Goal: Task Accomplishment & Management: Manage account settings

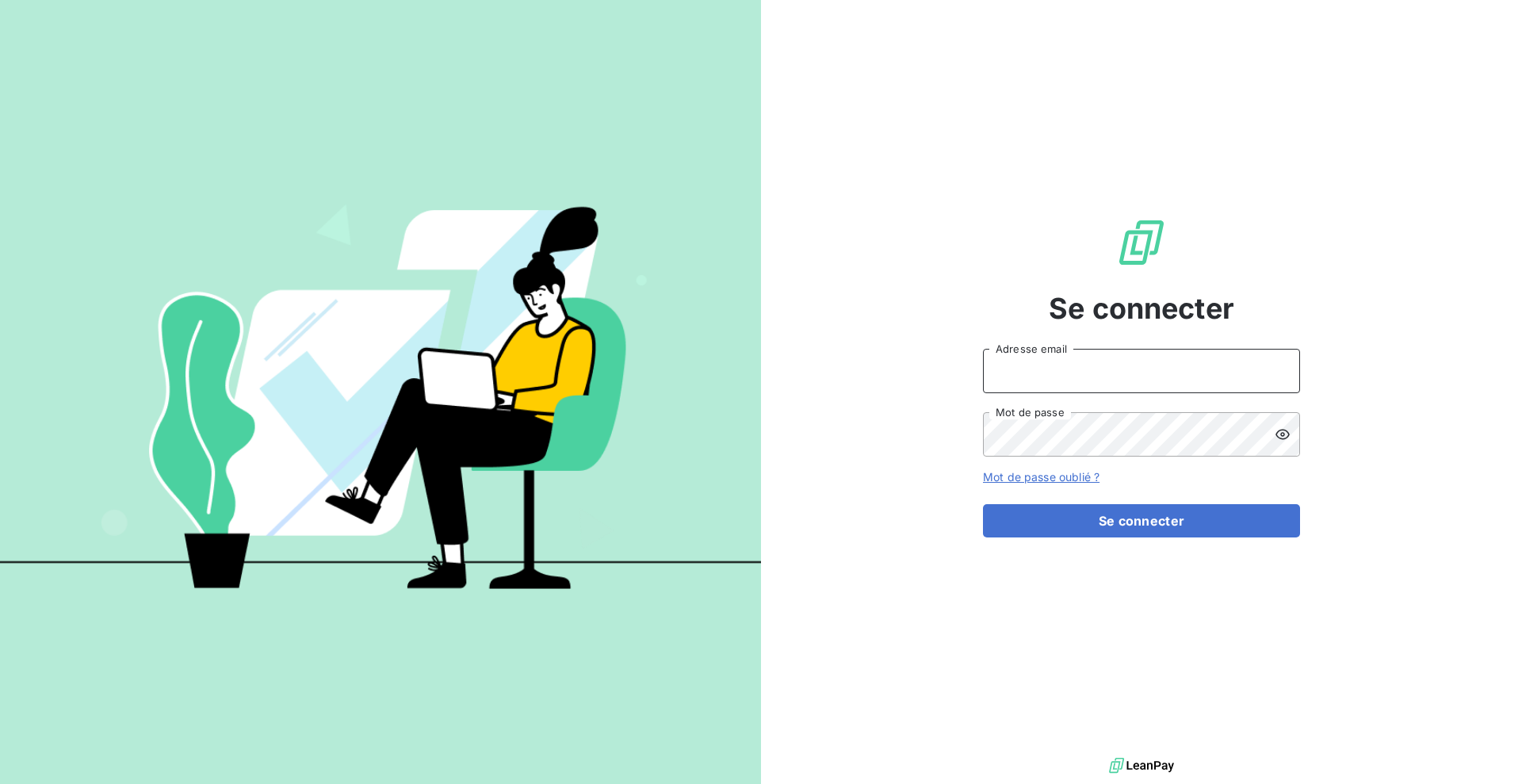
type input "[EMAIL_ADDRESS][DOMAIN_NAME]"
click at [1104, 479] on div "Mot de passe oublié ?" at bounding box center [1141, 476] width 317 height 16
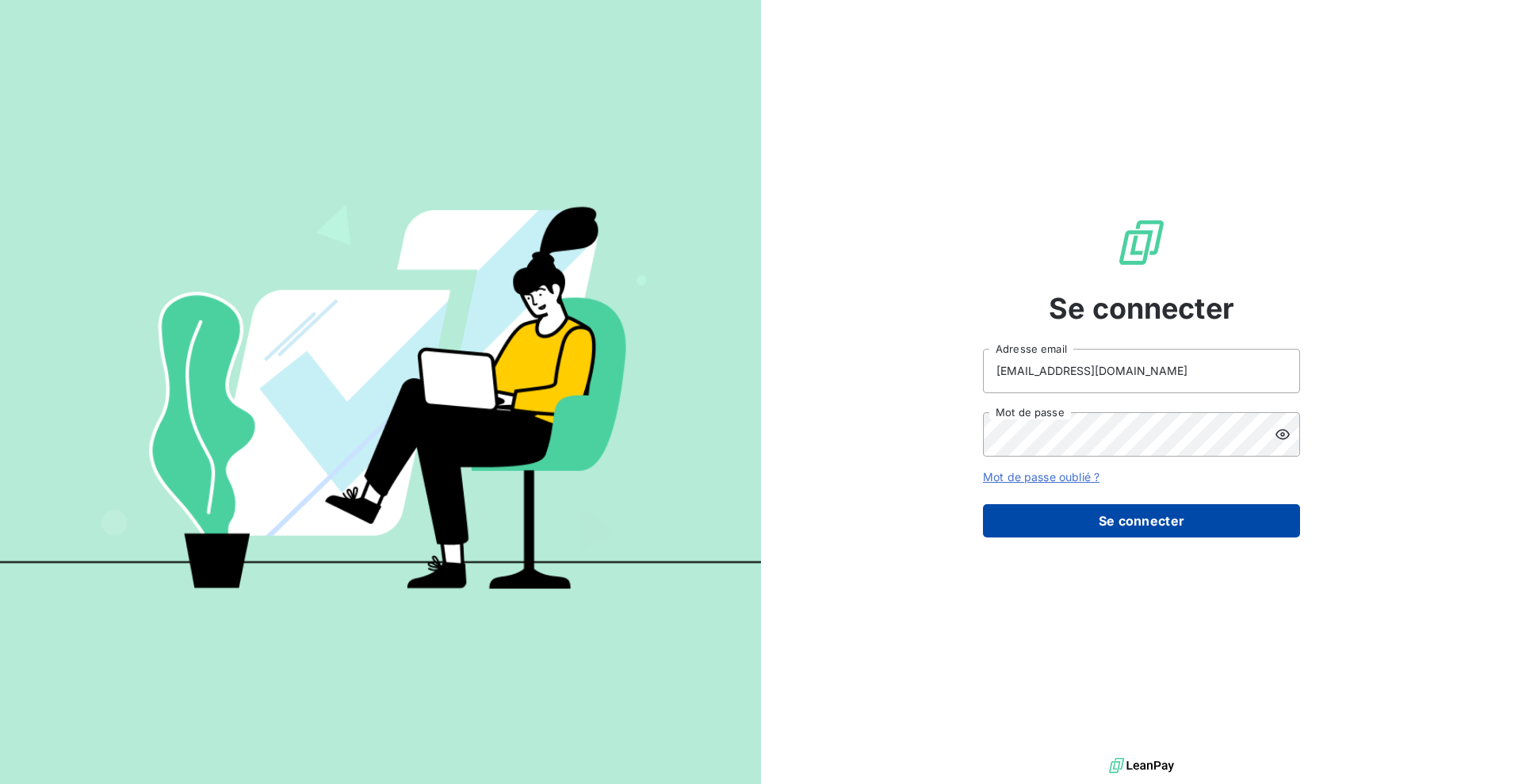
click at [1110, 522] on button "Se connecter" at bounding box center [1141, 520] width 317 height 33
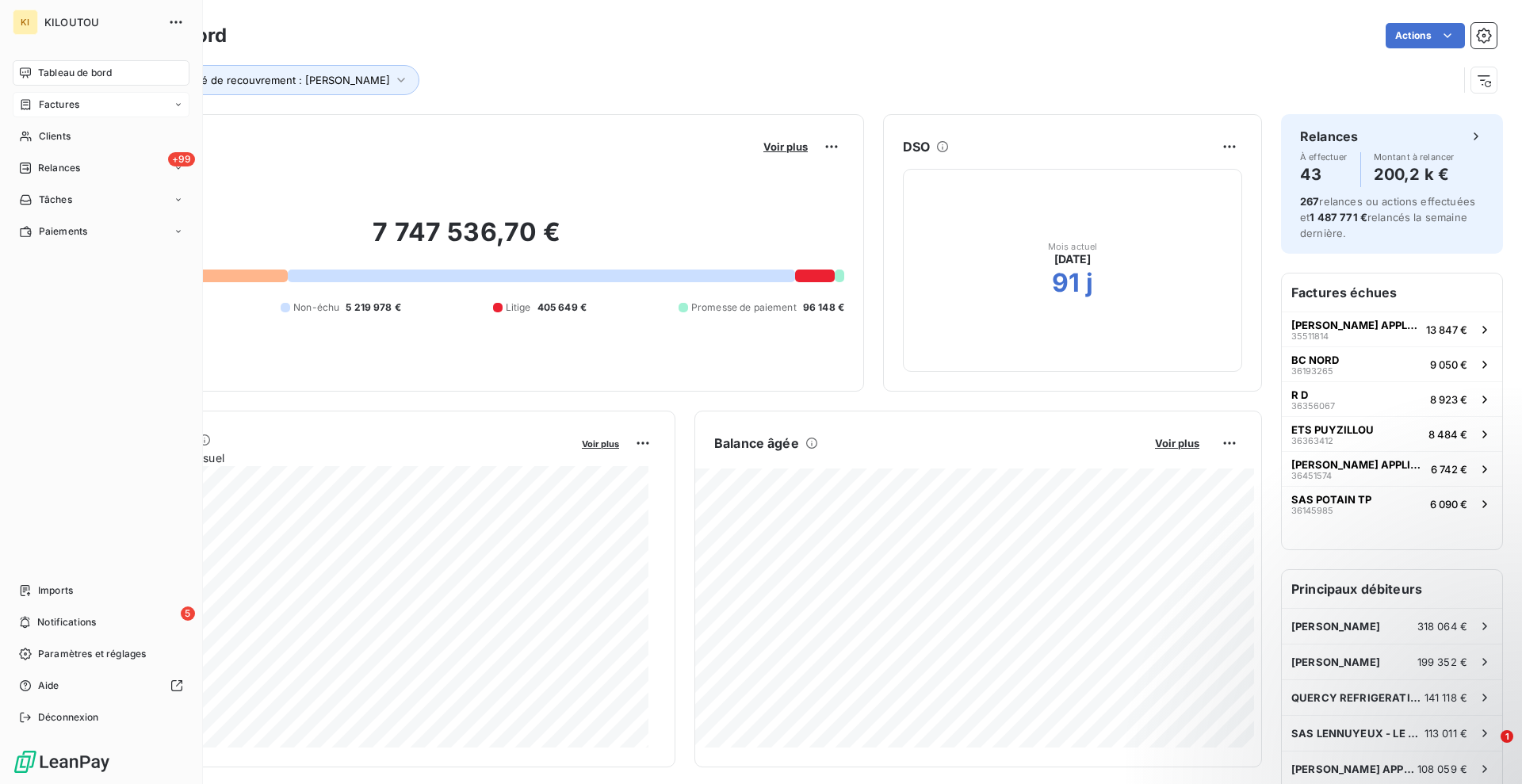
click at [65, 110] on span "Factures" at bounding box center [59, 104] width 41 height 14
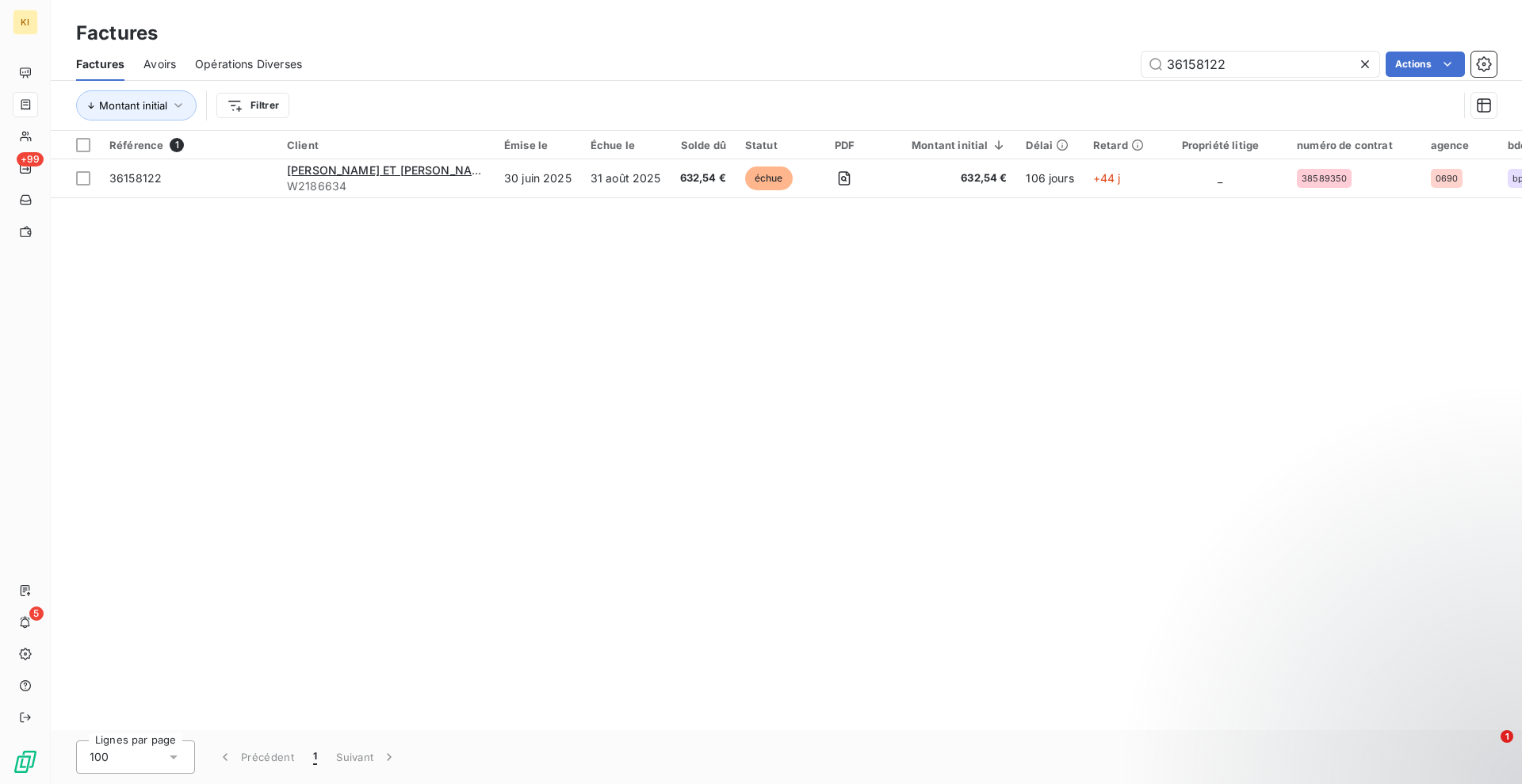
click at [1359, 64] on icon at bounding box center [1365, 63] width 16 height 16
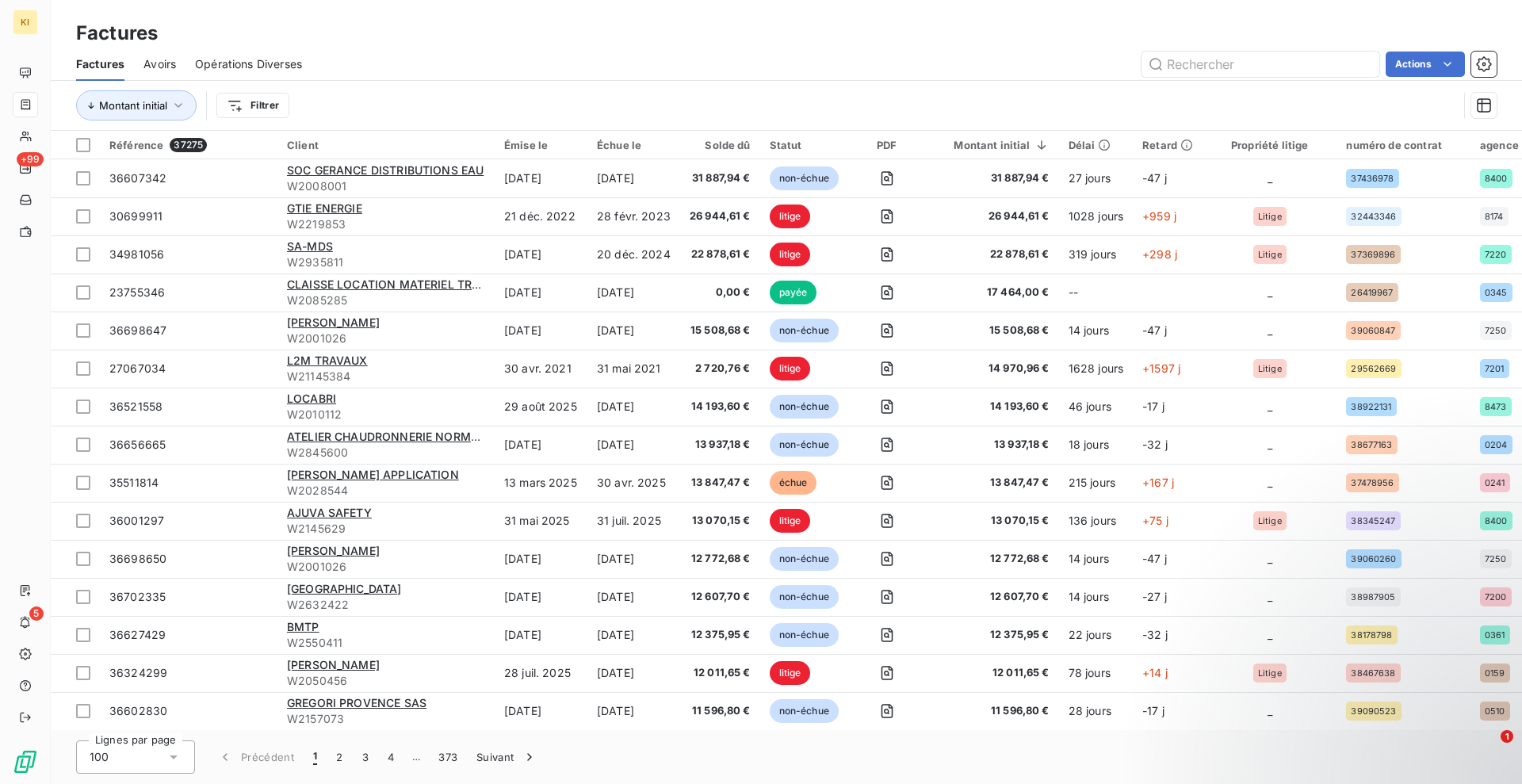
click at [1369, 47] on div "Factures Avoirs Opérations Diverses Actions" at bounding box center [786, 63] width 1471 height 33
click at [1360, 55] on input "text" at bounding box center [1260, 63] width 238 height 26
paste input "36446925"
type input "36446925"
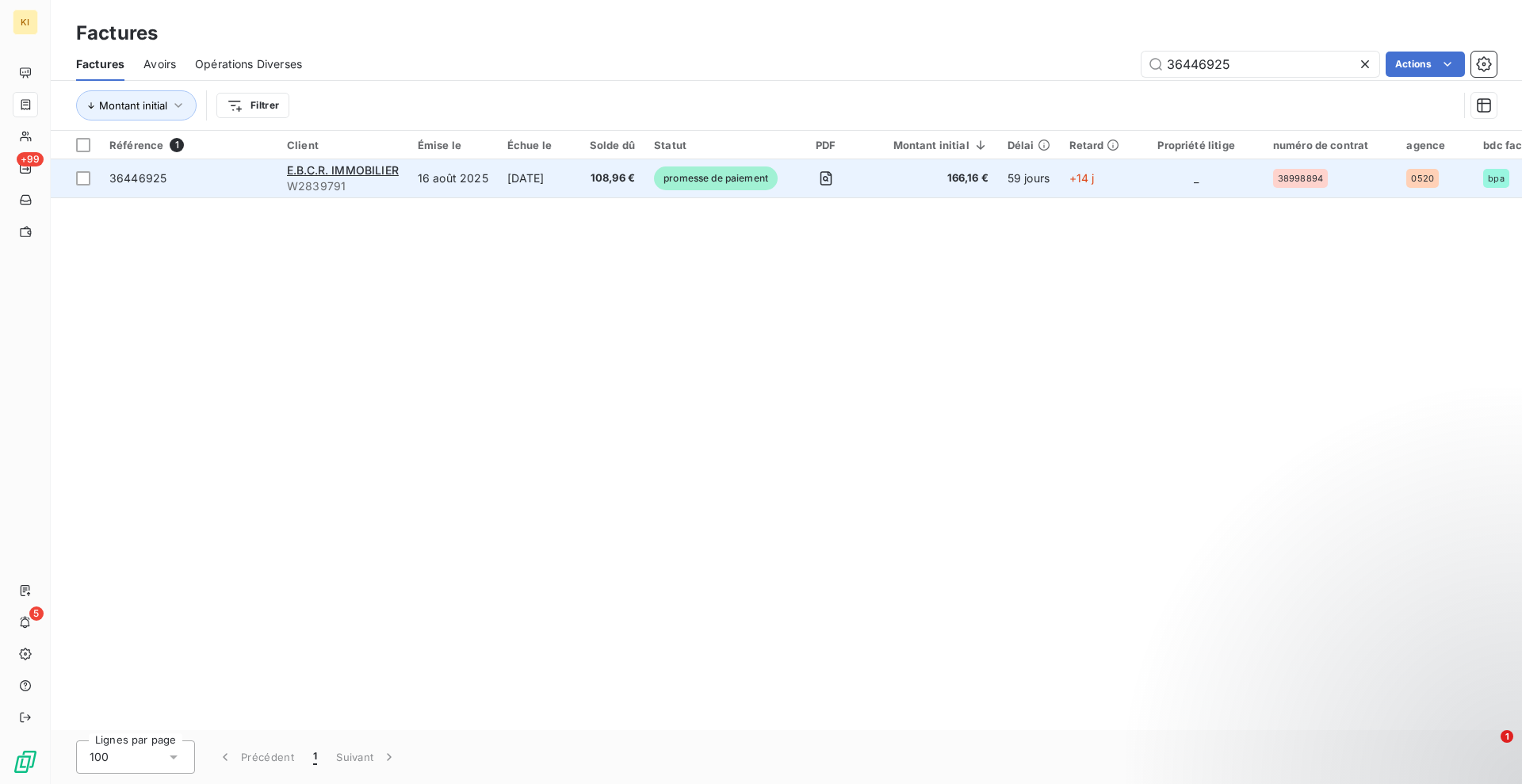
click at [579, 179] on td "[DATE]" at bounding box center [539, 178] width 82 height 38
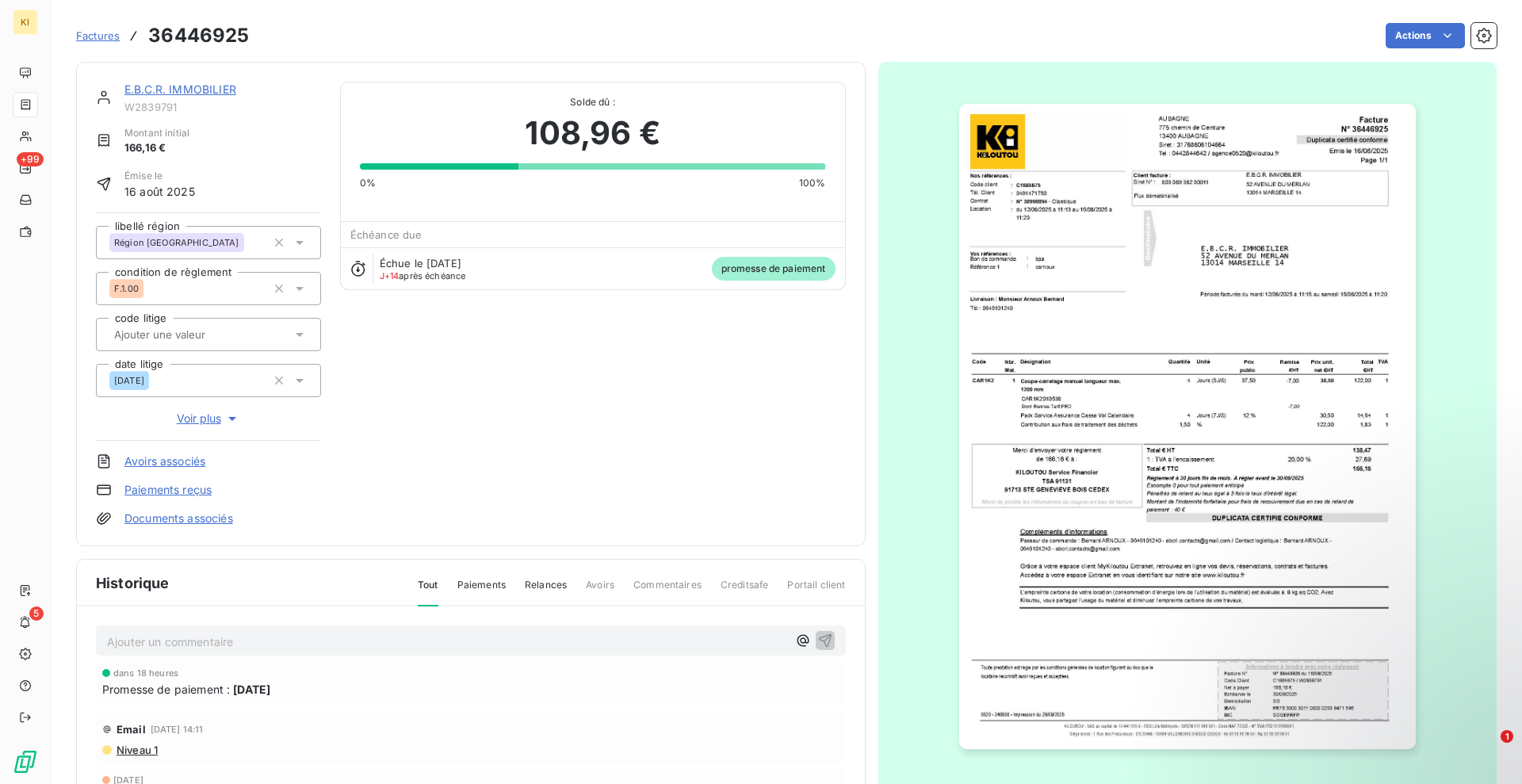
click at [1394, 36] on html "KI +99 5 Factures 36446925 Actions E.B.C.R. IMMOBILIER W2839791 Montant initial…" at bounding box center [761, 392] width 1522 height 784
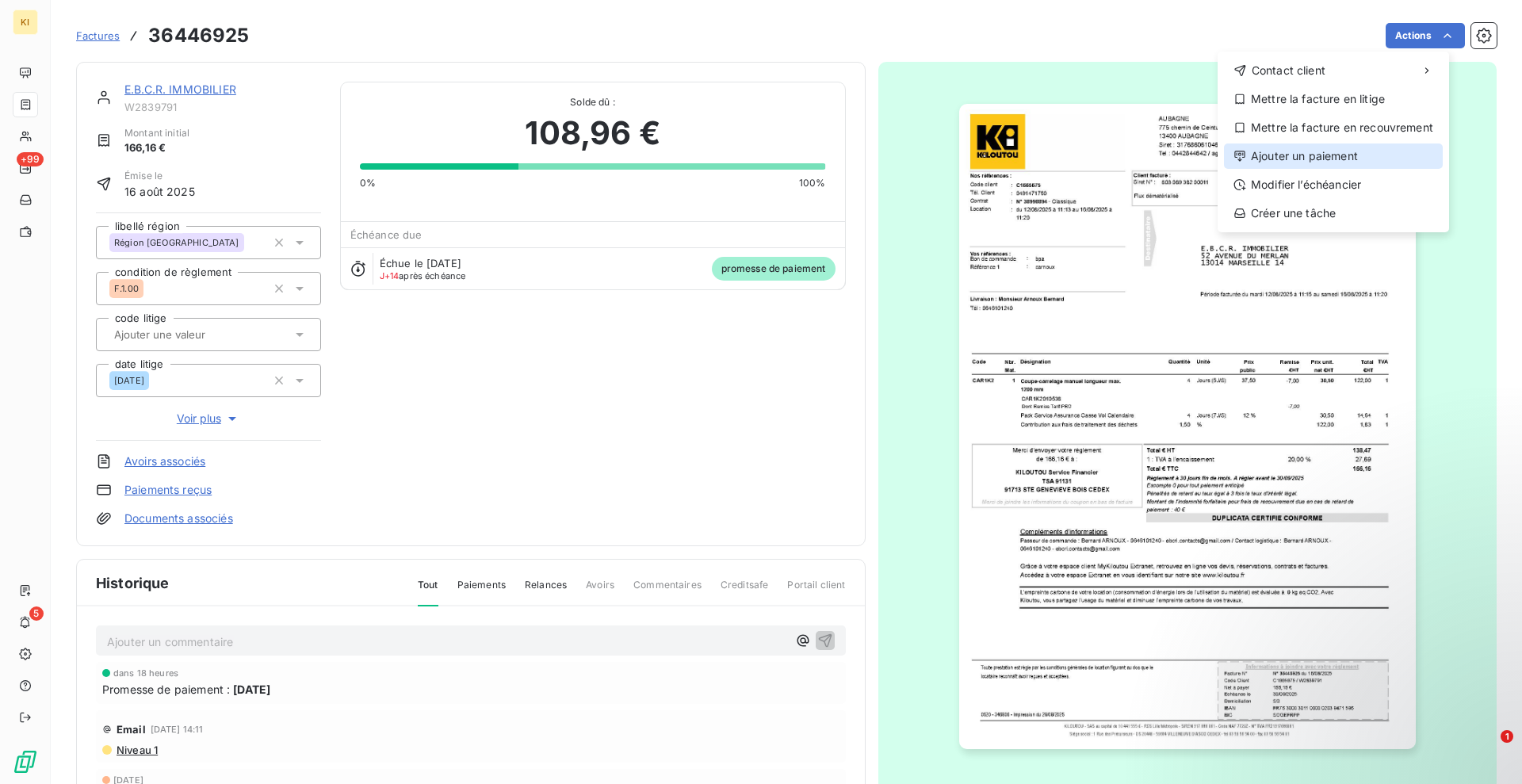
click at [1287, 157] on div "Ajouter un paiement" at bounding box center [1333, 155] width 219 height 26
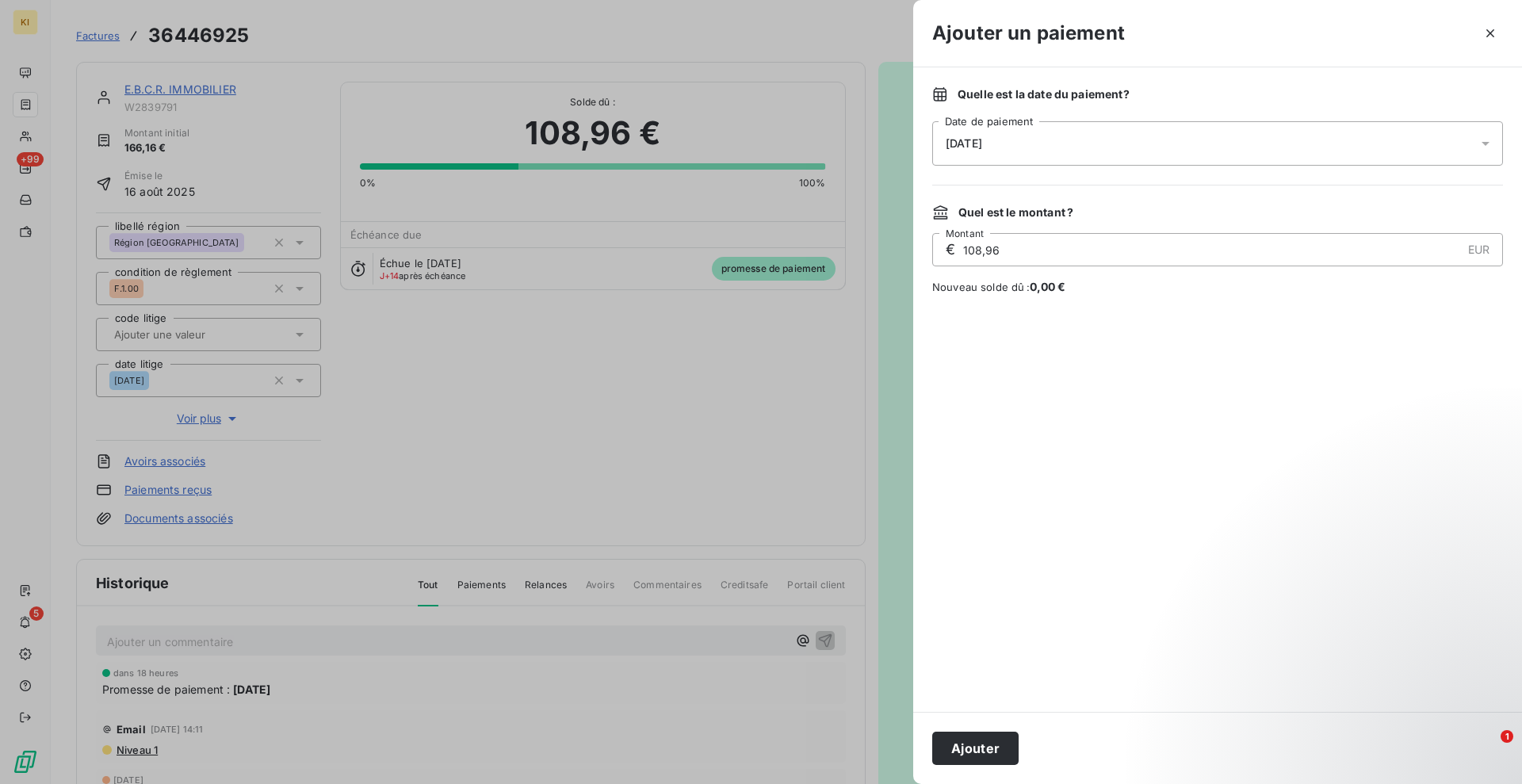
click at [1009, 129] on div "[DATE]" at bounding box center [1217, 143] width 571 height 45
click at [1049, 145] on div "[DATE]" at bounding box center [1217, 143] width 571 height 45
click at [974, 255] on input "108,96" at bounding box center [1210, 249] width 499 height 31
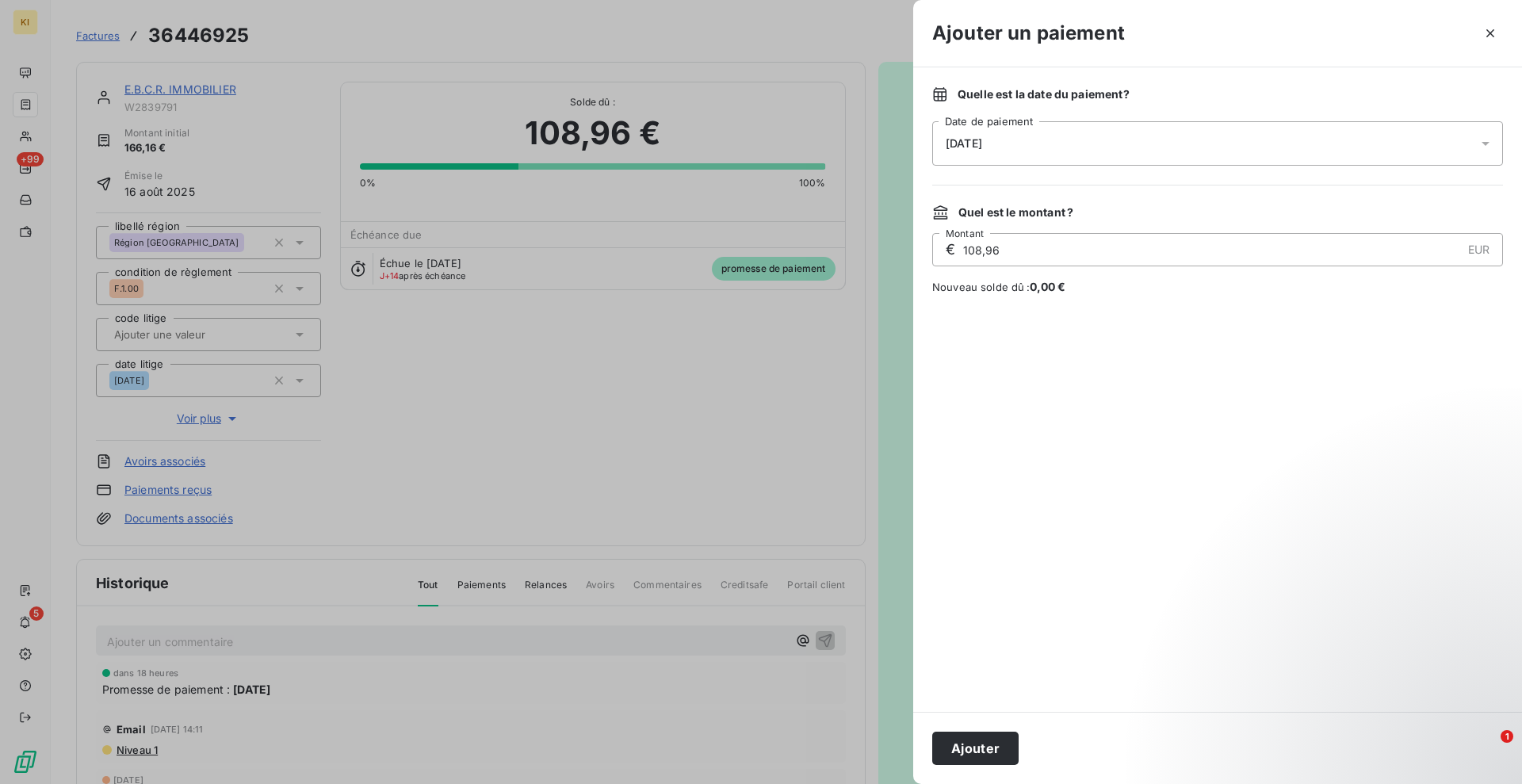
click at [991, 178] on div "Quelle est la date du paiement ? [DATE] Date de paiement Quel est le montant ? …" at bounding box center [1217, 389] width 609 height 644
click at [1010, 151] on div "[DATE]" at bounding box center [1217, 143] width 571 height 45
drag, startPoint x: 646, startPoint y: 437, endPoint x: 634, endPoint y: 434, distance: 12.4
click at [648, 437] on div at bounding box center [761, 392] width 1522 height 784
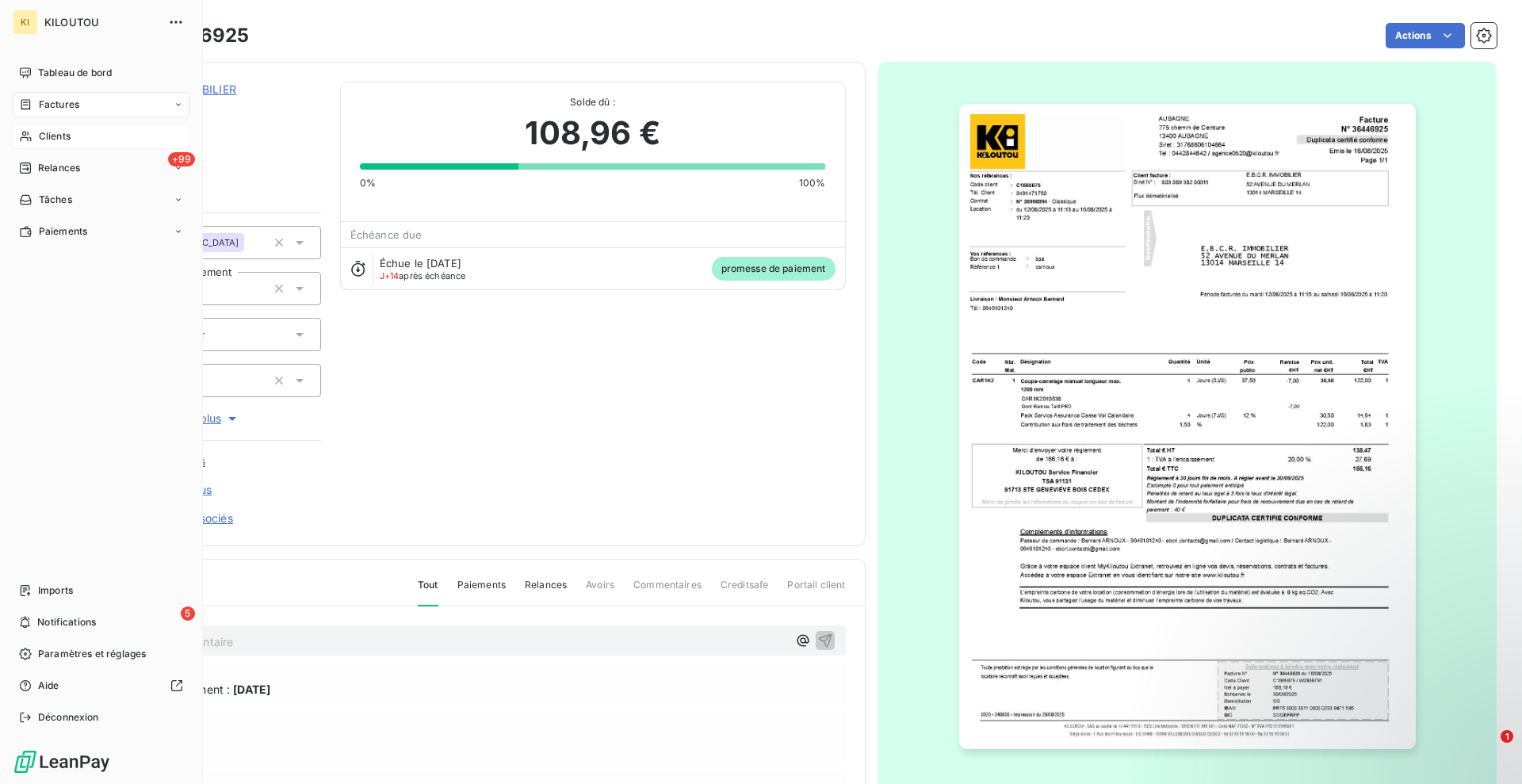
click at [55, 129] on span "Clients" at bounding box center [54, 135] width 31 height 14
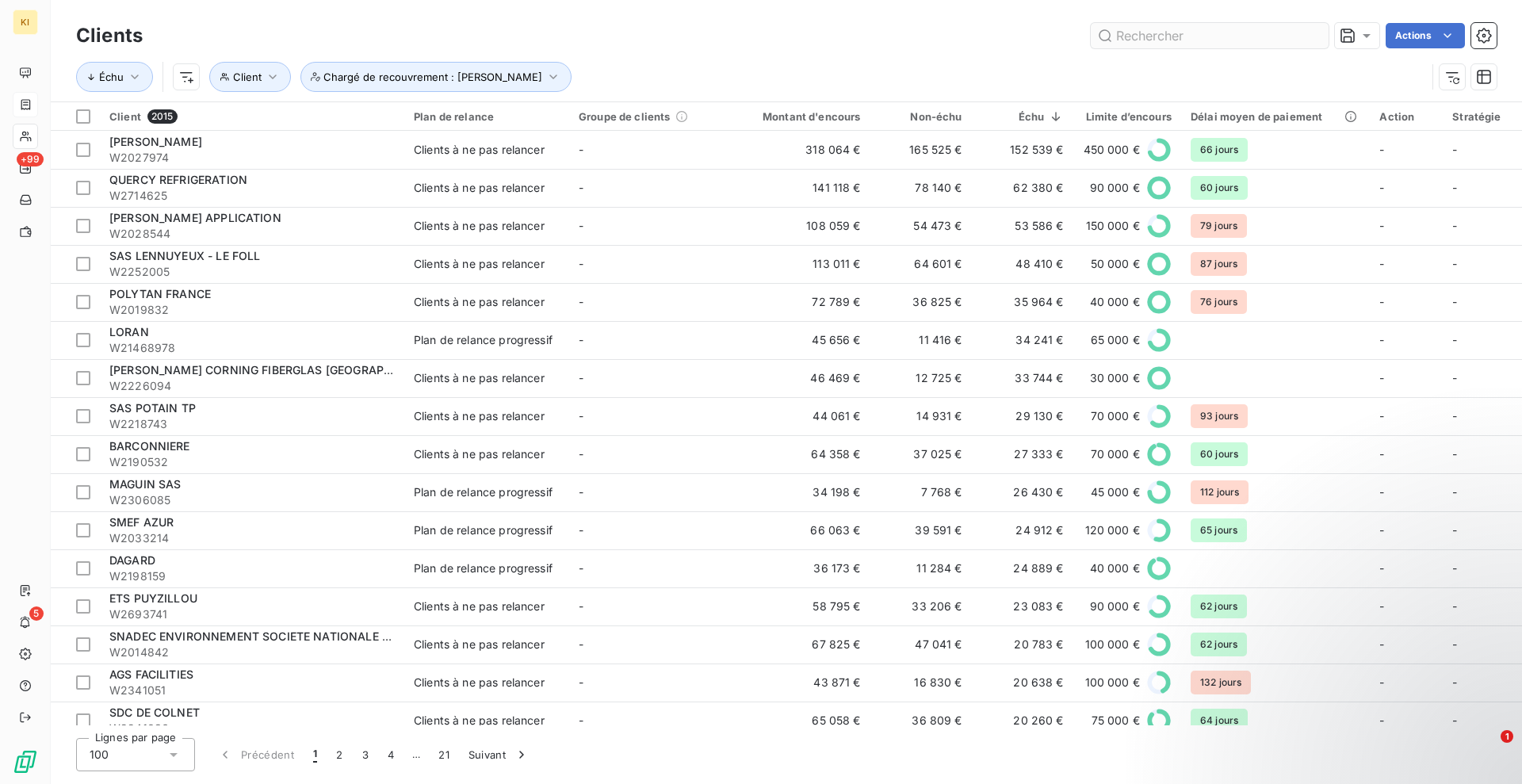
click at [1168, 38] on input "text" at bounding box center [1209, 35] width 238 height 26
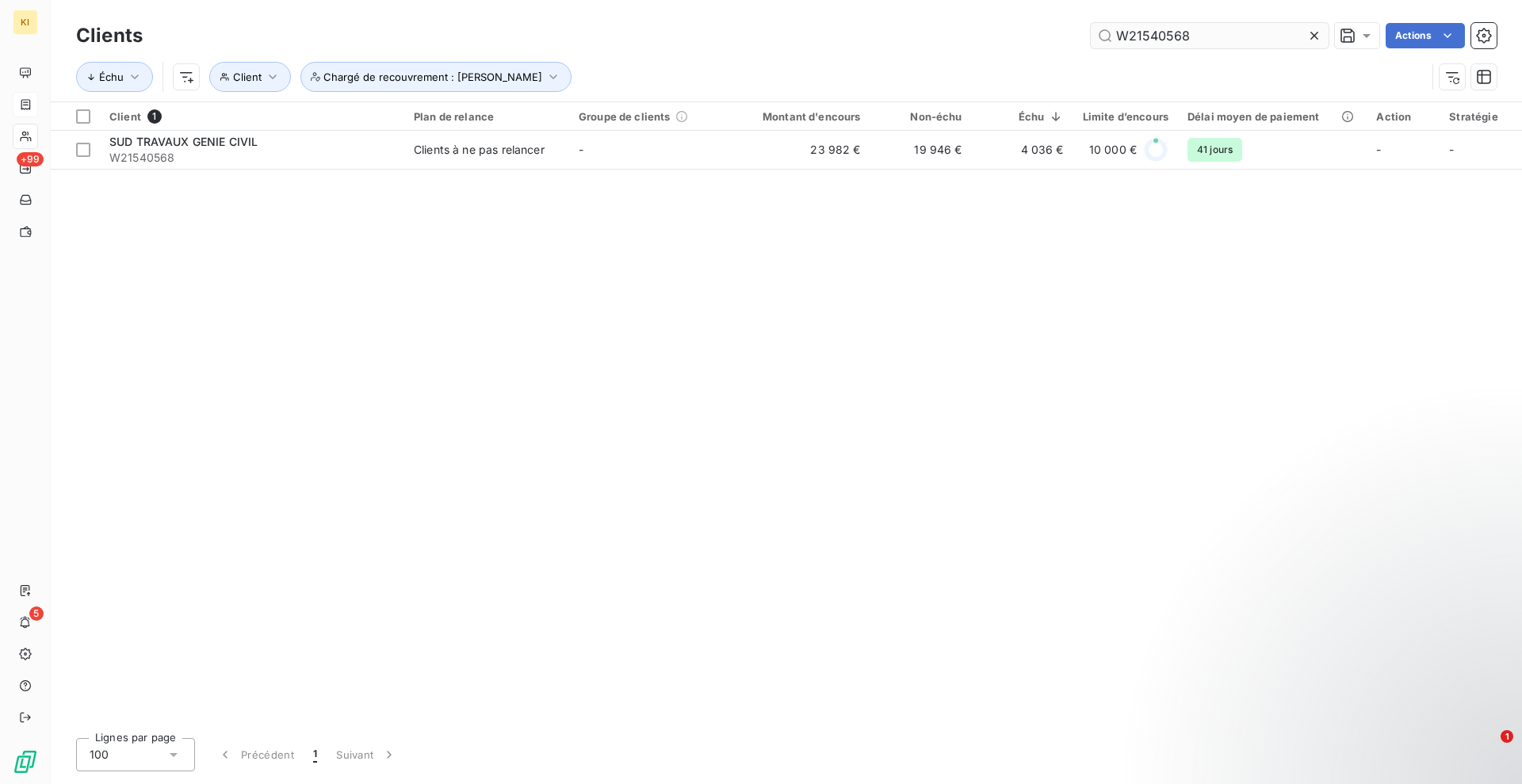
type input "W21540568"
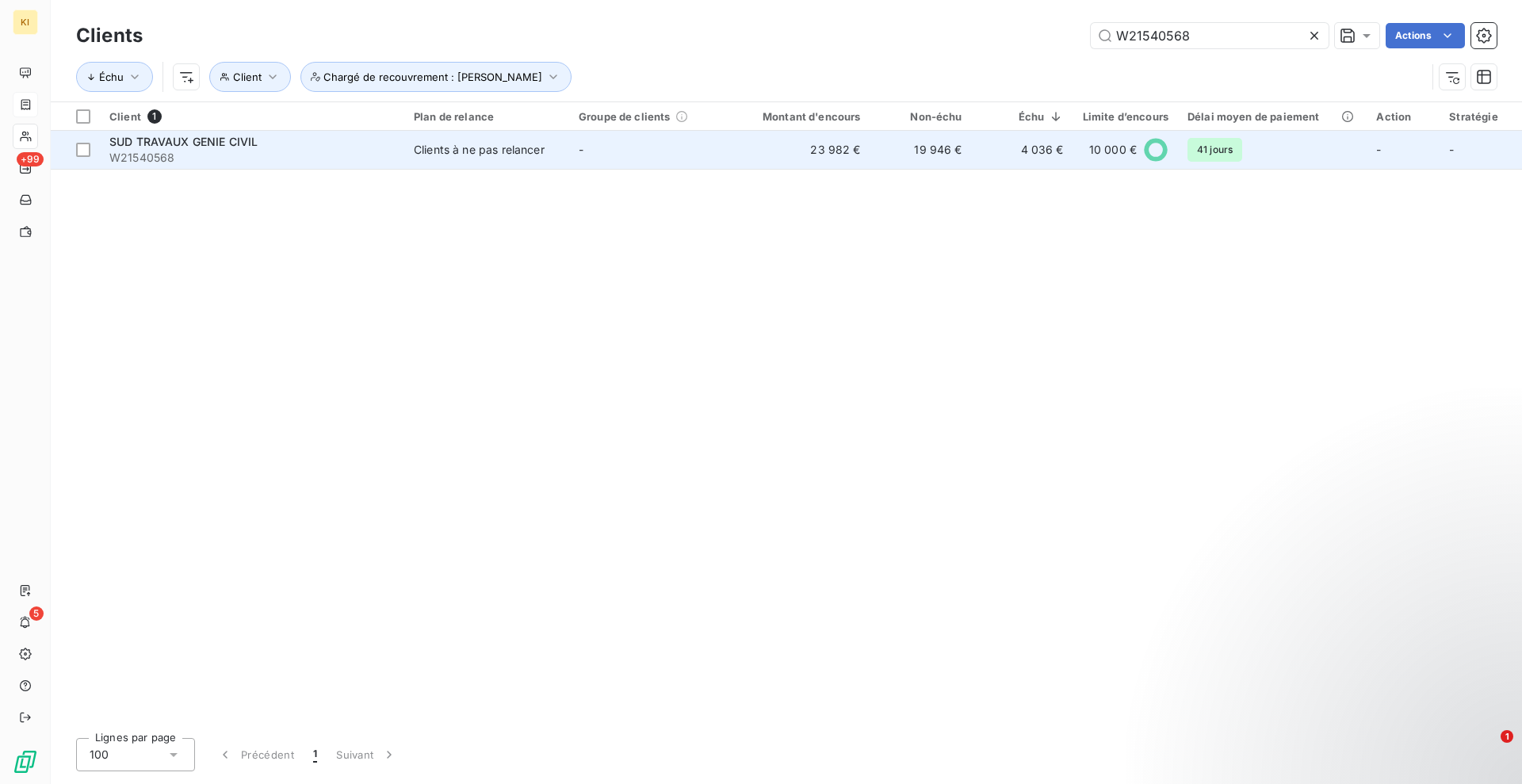
click at [268, 158] on span "W21540568" at bounding box center [251, 157] width 285 height 16
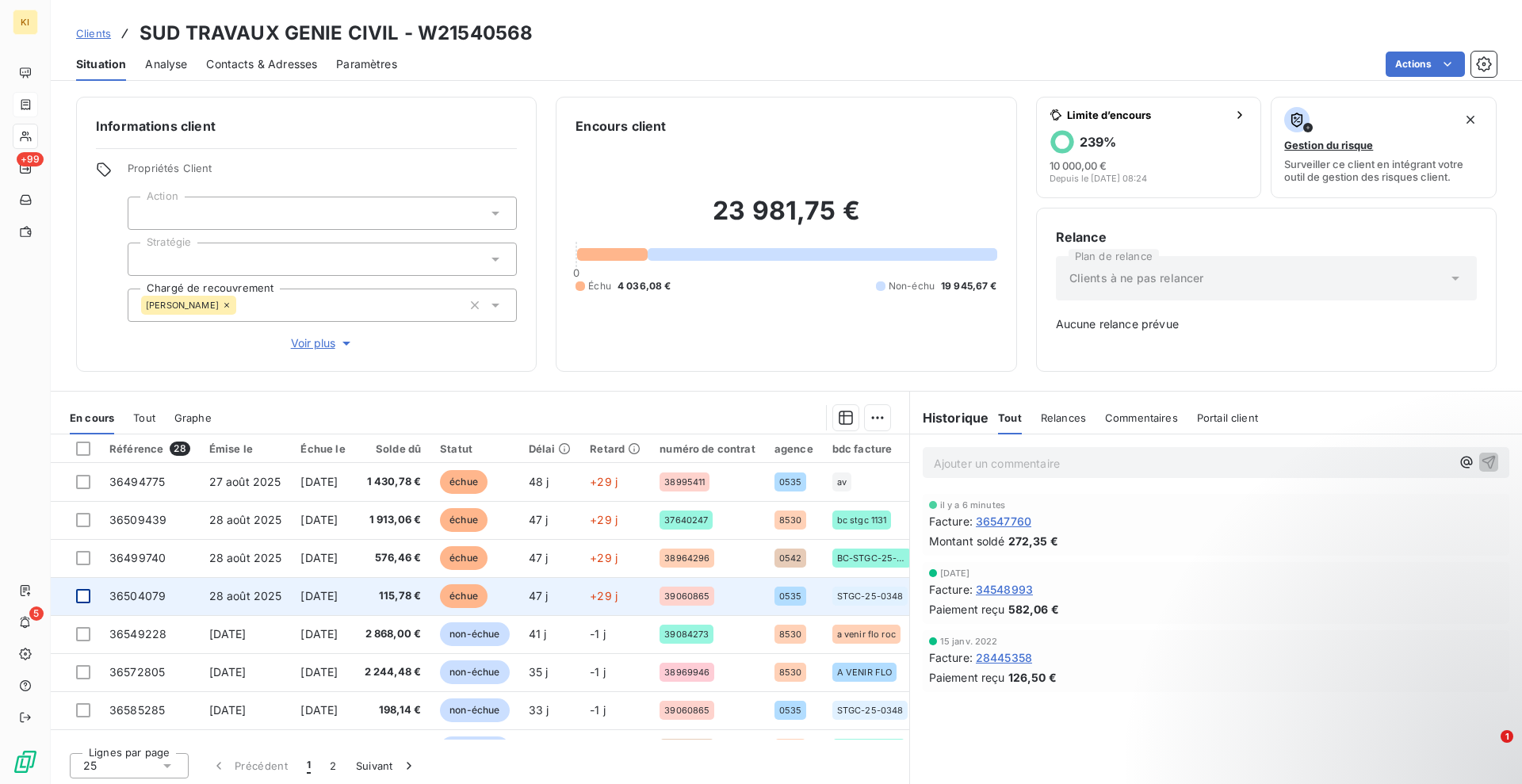
click at [81, 597] on div at bounding box center [82, 596] width 14 height 14
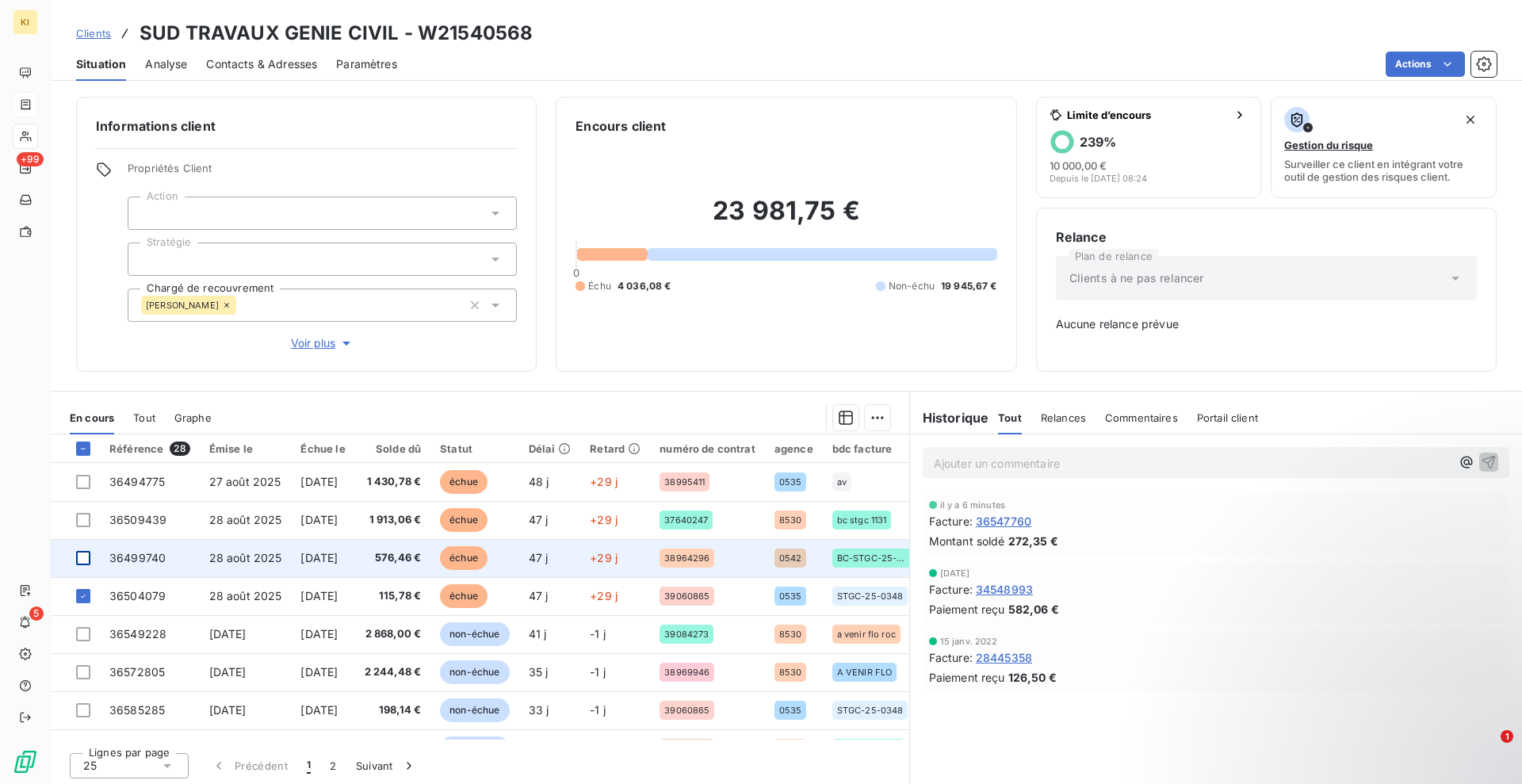
click at [87, 560] on div at bounding box center [82, 558] width 14 height 14
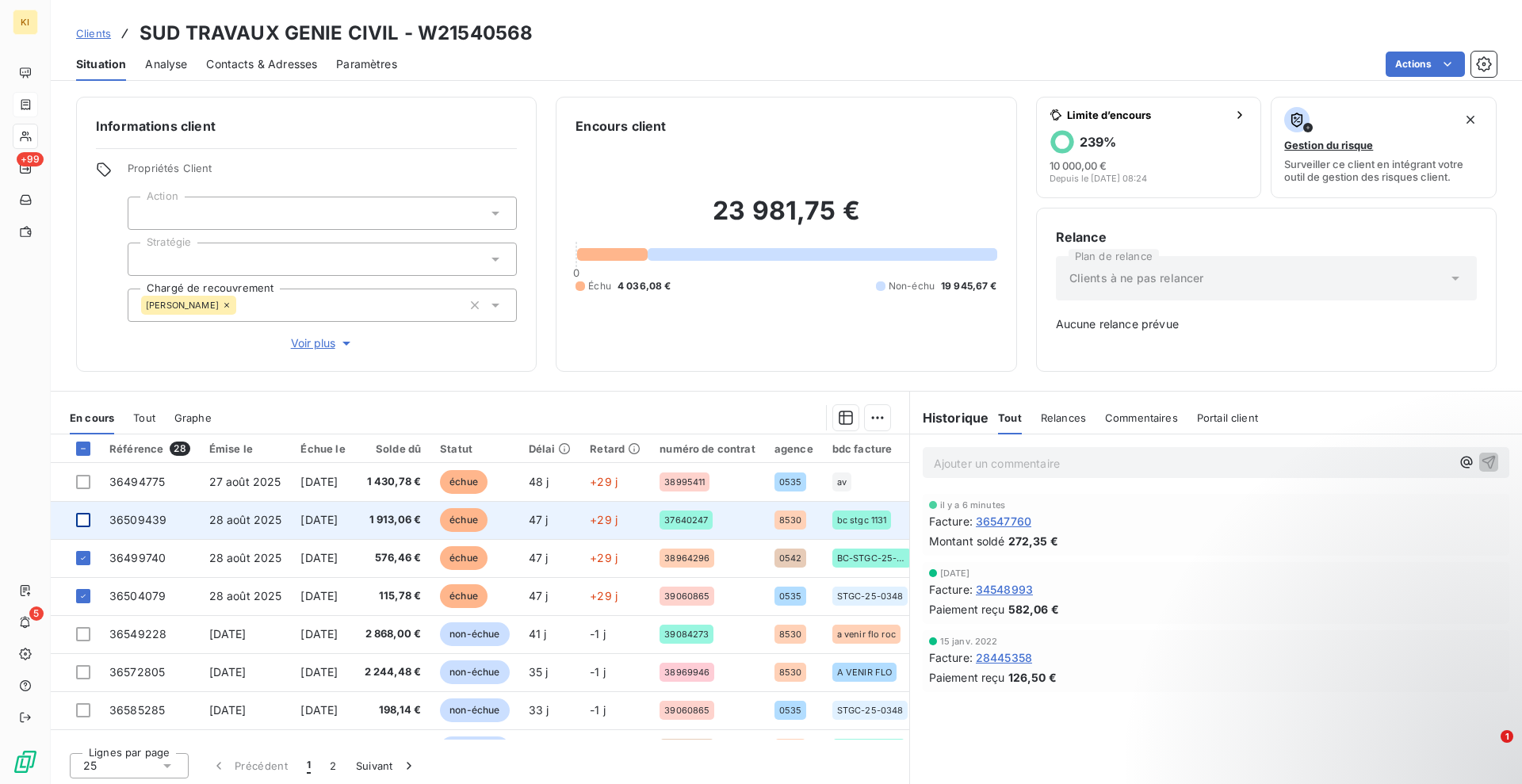
click at [79, 515] on div at bounding box center [82, 519] width 14 height 14
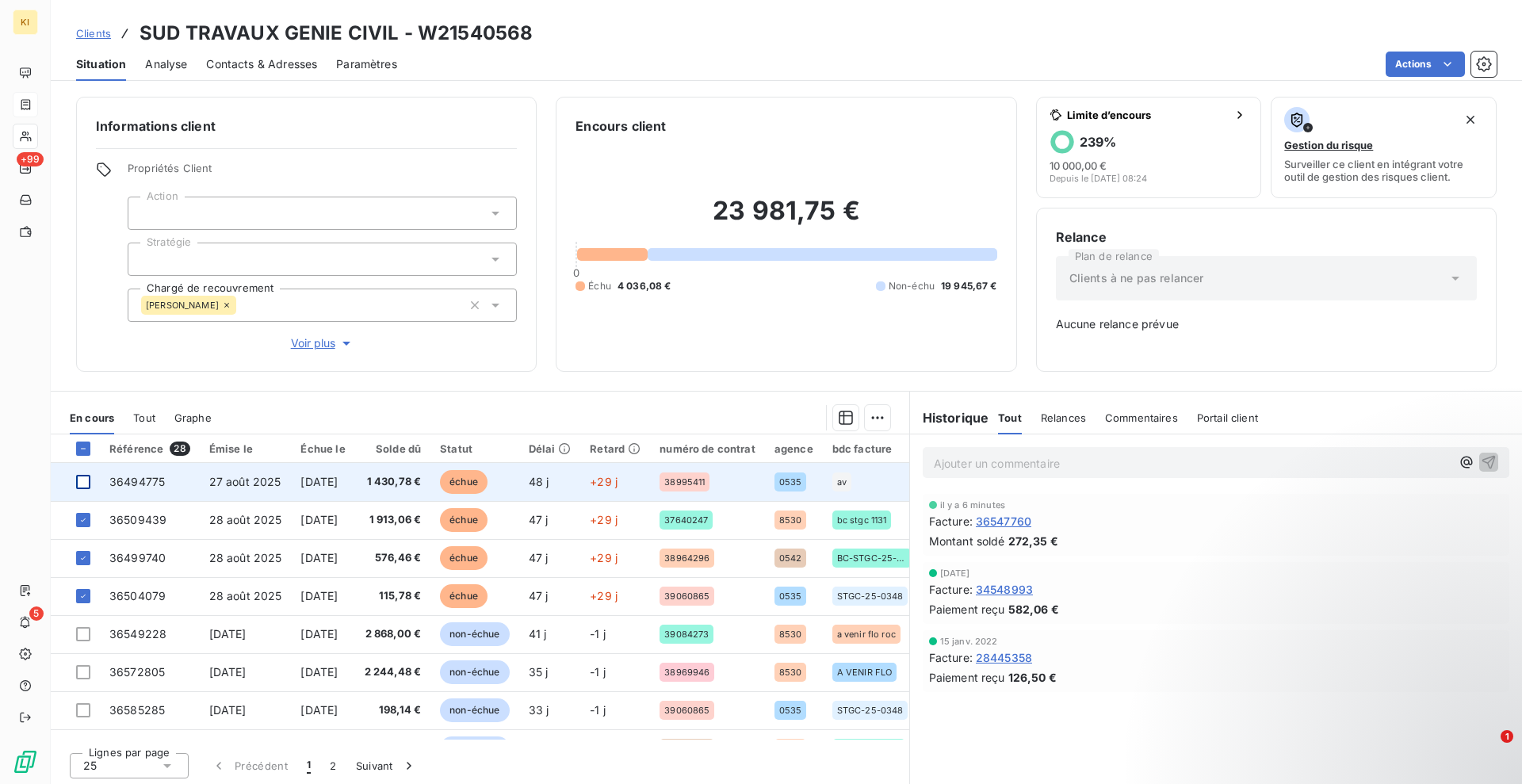
click at [85, 483] on div at bounding box center [82, 481] width 14 height 14
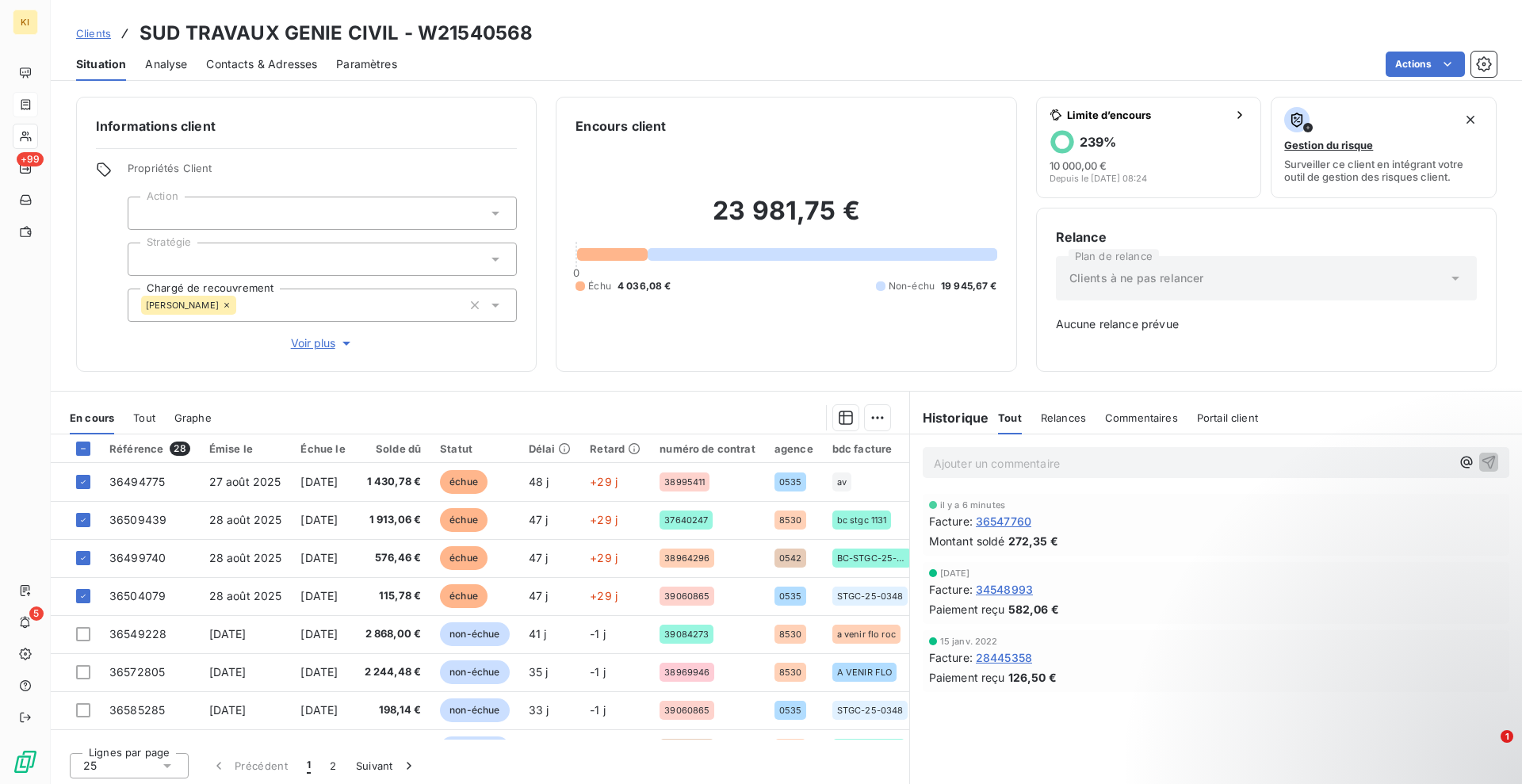
click at [870, 421] on html "KI +99 5 Clients SUD TRAVAUX GENIE CIVIL - W21540568 Situation Analyse Contacts…" at bounding box center [761, 392] width 1522 height 784
click at [697, 475] on div "Ajouter une promesse de paiement (4 factures)" at bounding box center [729, 481] width 288 height 26
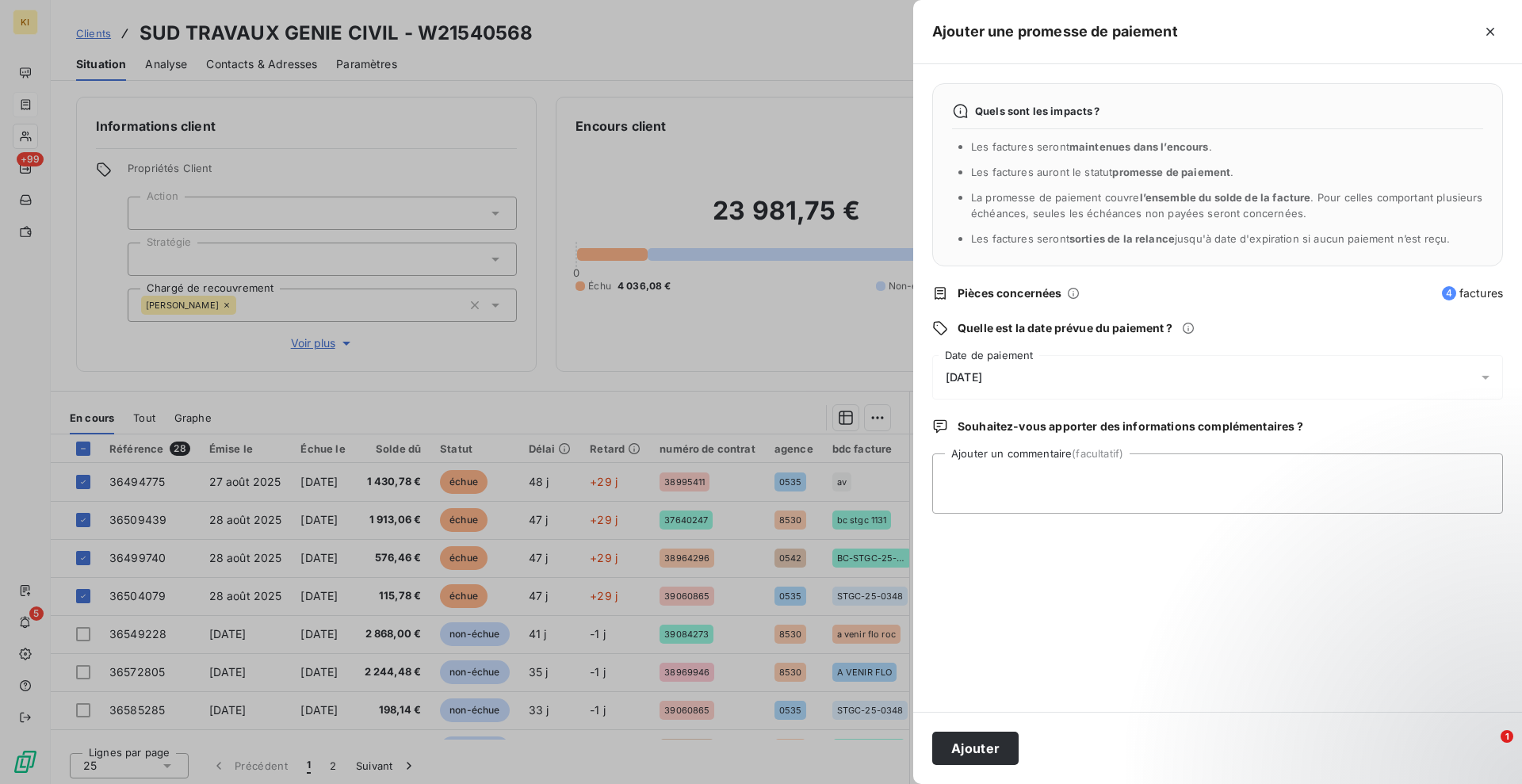
click at [982, 371] on span "[DATE]" at bounding box center [963, 377] width 36 height 12
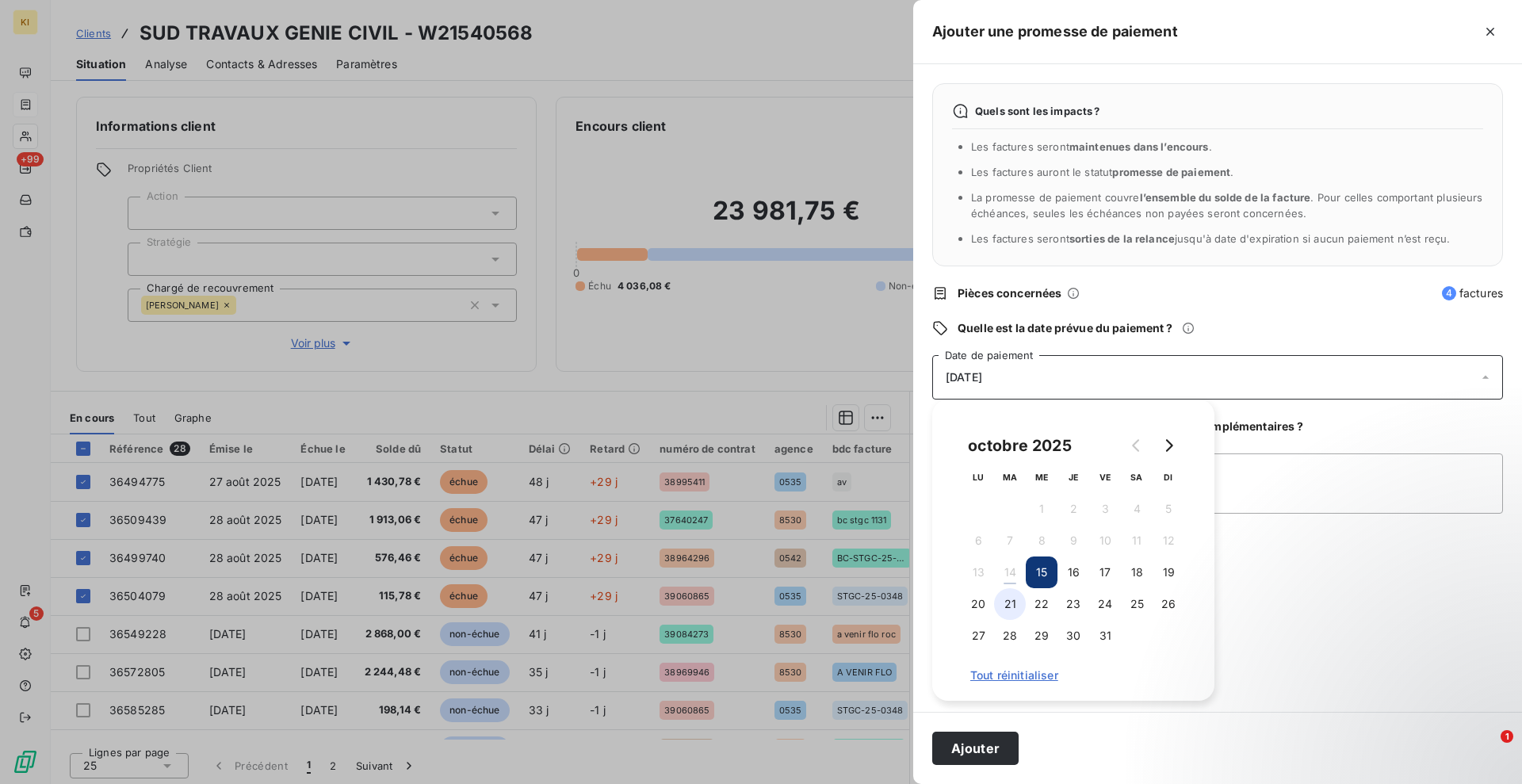
click at [1009, 597] on button "21" at bounding box center [1009, 603] width 31 height 31
click at [984, 600] on button "20" at bounding box center [977, 603] width 31 height 31
click at [1006, 611] on button "21" at bounding box center [1009, 603] width 31 height 31
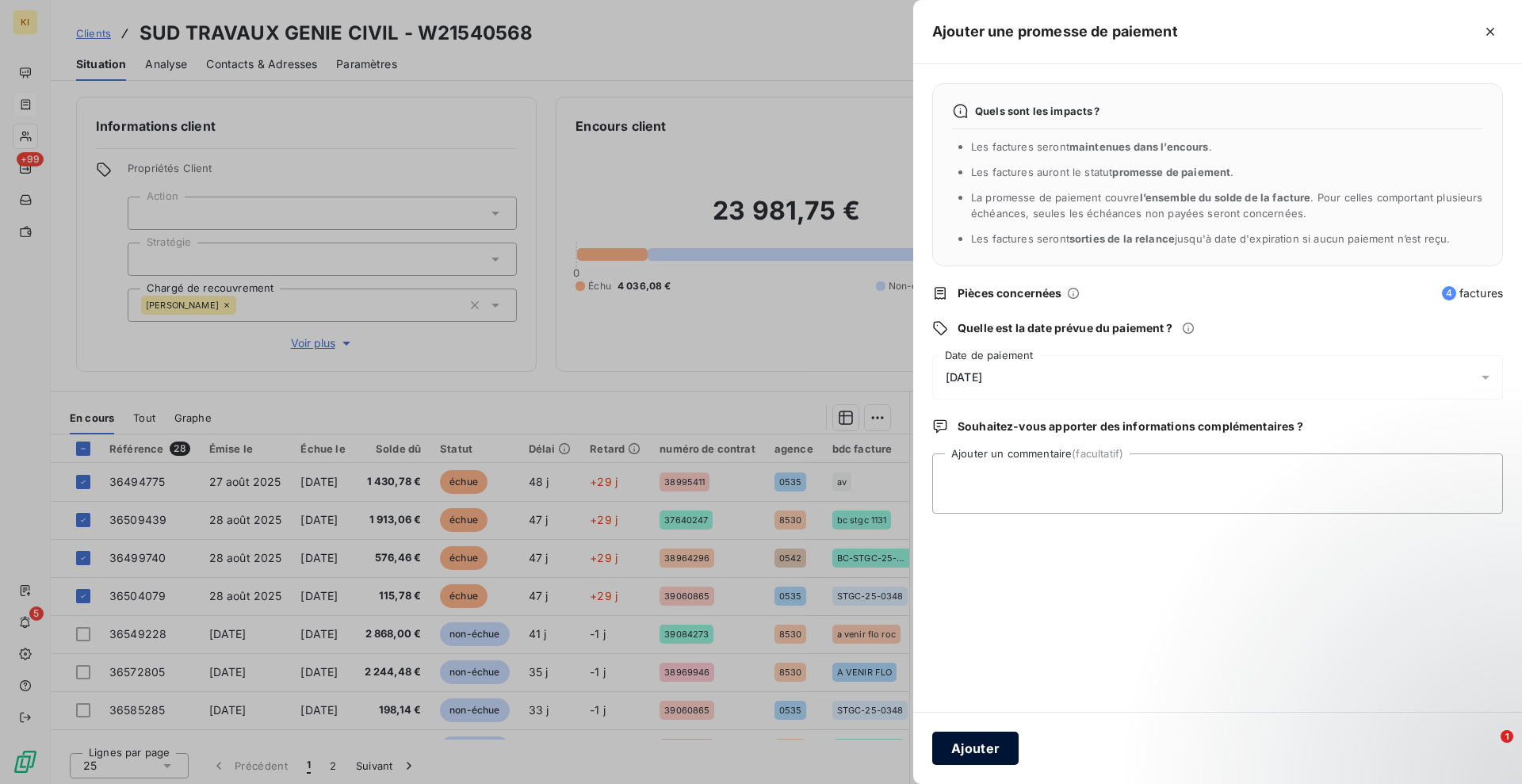
click at [995, 743] on button "Ajouter" at bounding box center [975, 747] width 86 height 33
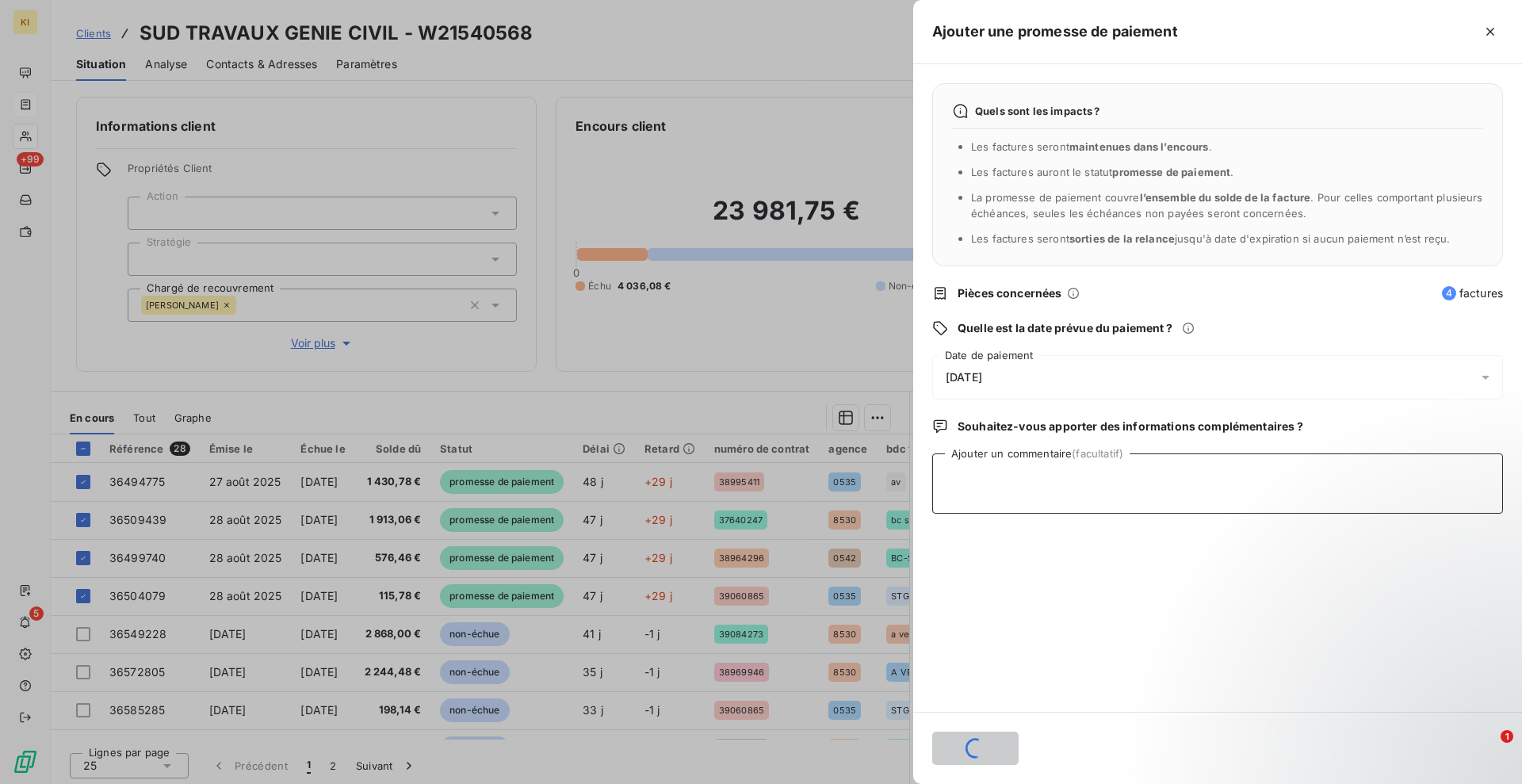
click at [1007, 474] on textarea "Ajouter un commentaire (facultatif)" at bounding box center [1217, 484] width 571 height 61
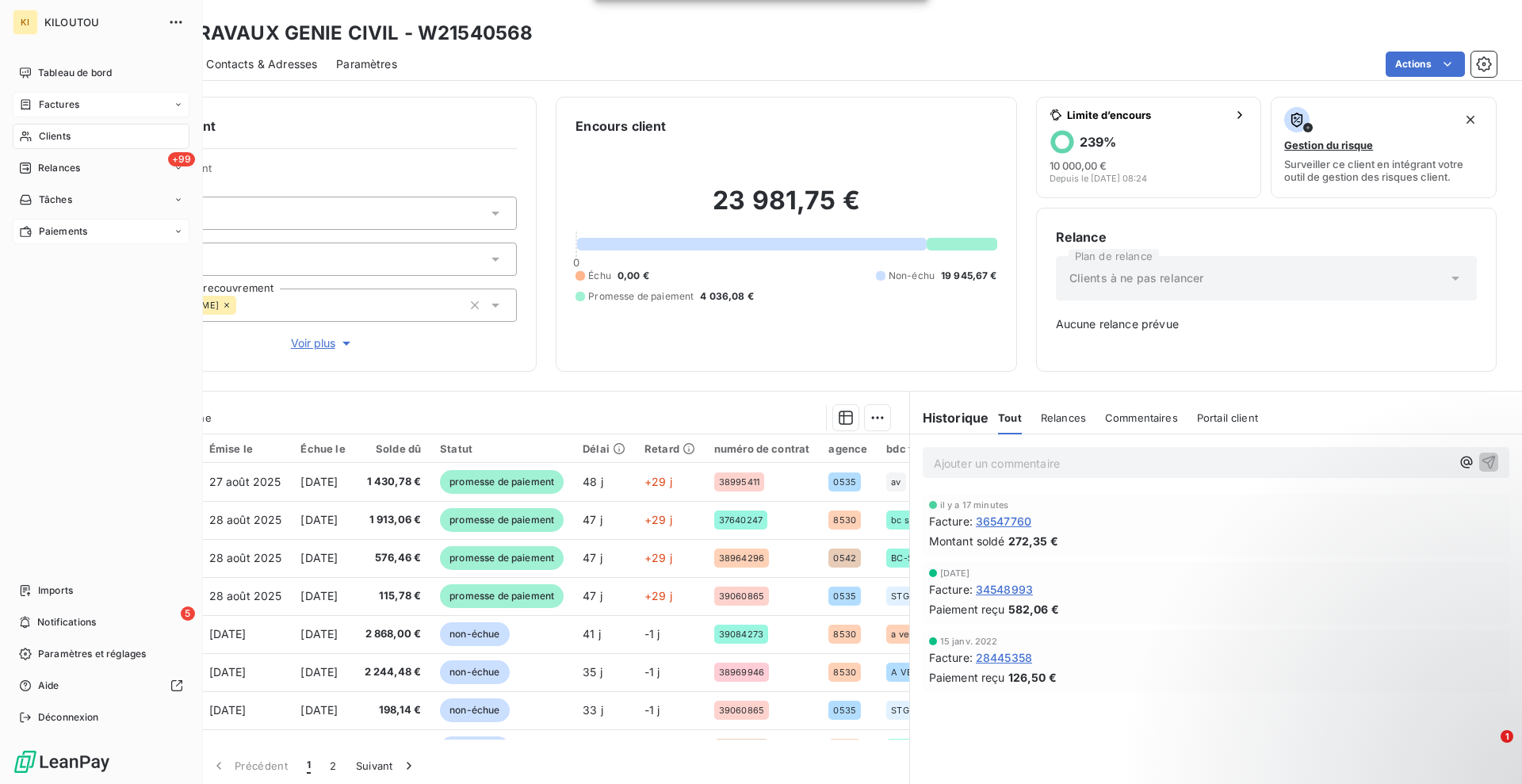
click at [68, 240] on div "Paiements" at bounding box center [100, 231] width 177 height 26
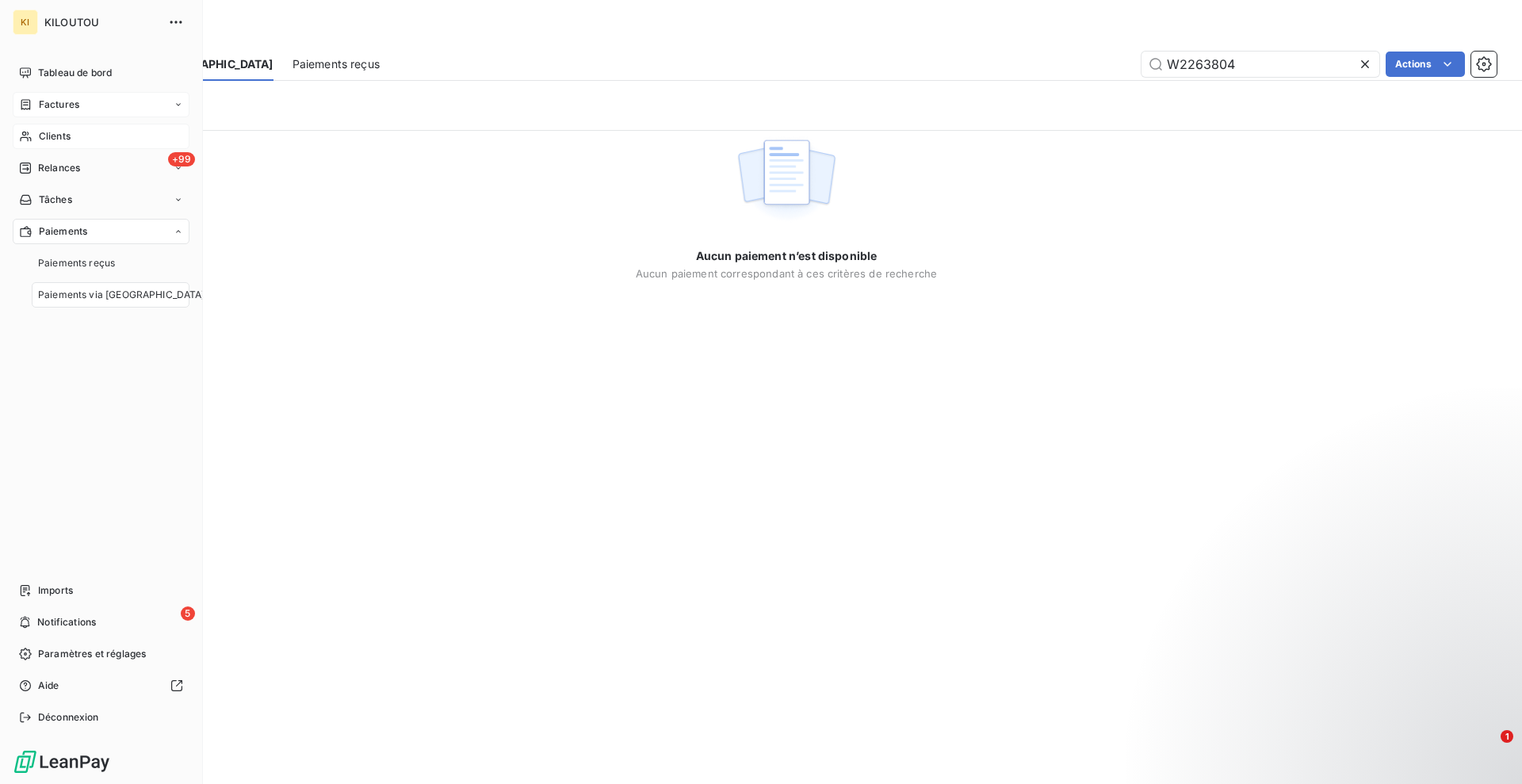
click at [85, 294] on span "Paiements via [GEOGRAPHIC_DATA]" at bounding box center [121, 294] width 168 height 14
click at [70, 198] on span "Tâches" at bounding box center [55, 199] width 33 height 14
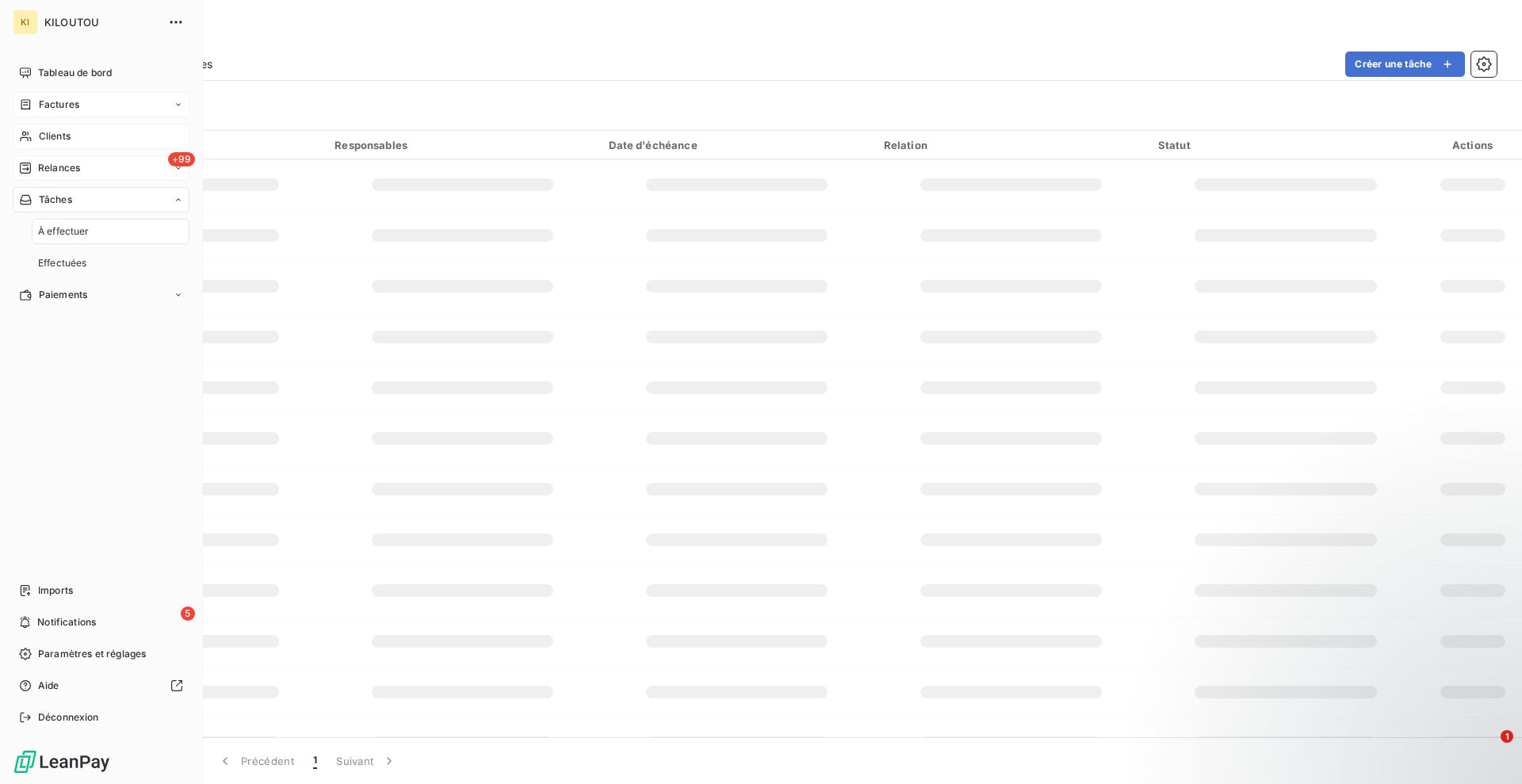
click at [83, 168] on div "+99 Relances" at bounding box center [100, 168] width 177 height 26
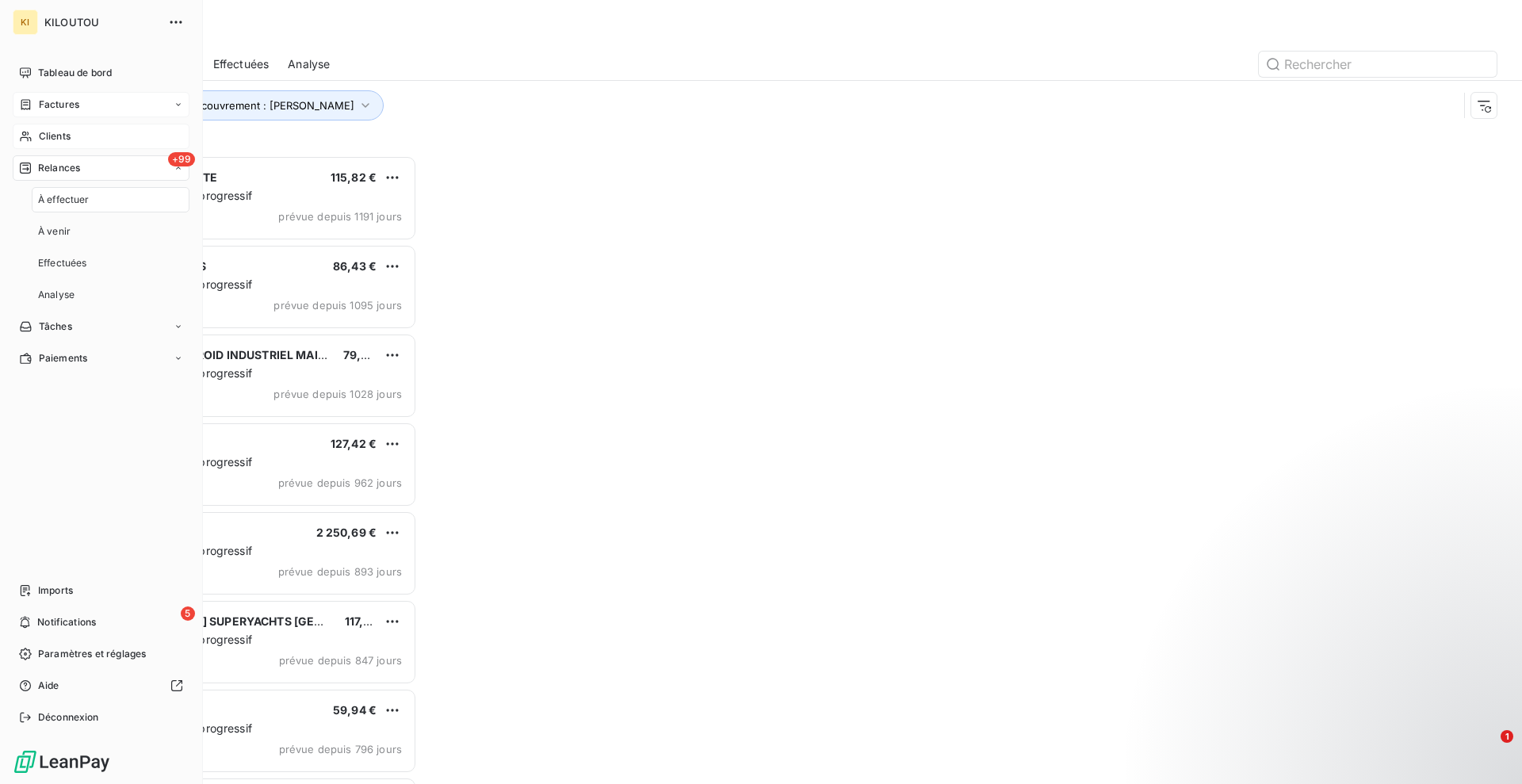
scroll to position [614, 326]
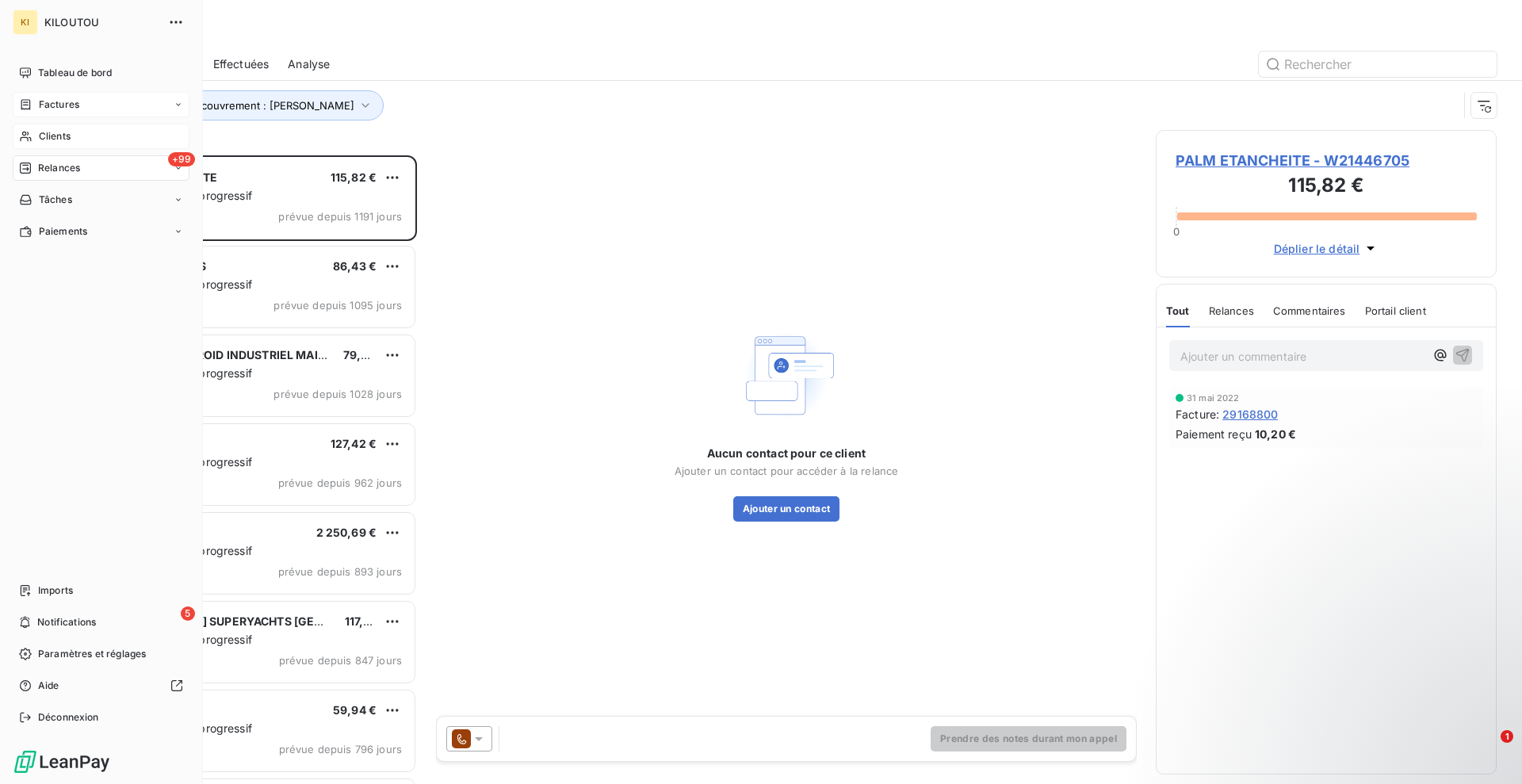
click at [73, 109] on span "Factures" at bounding box center [59, 104] width 41 height 14
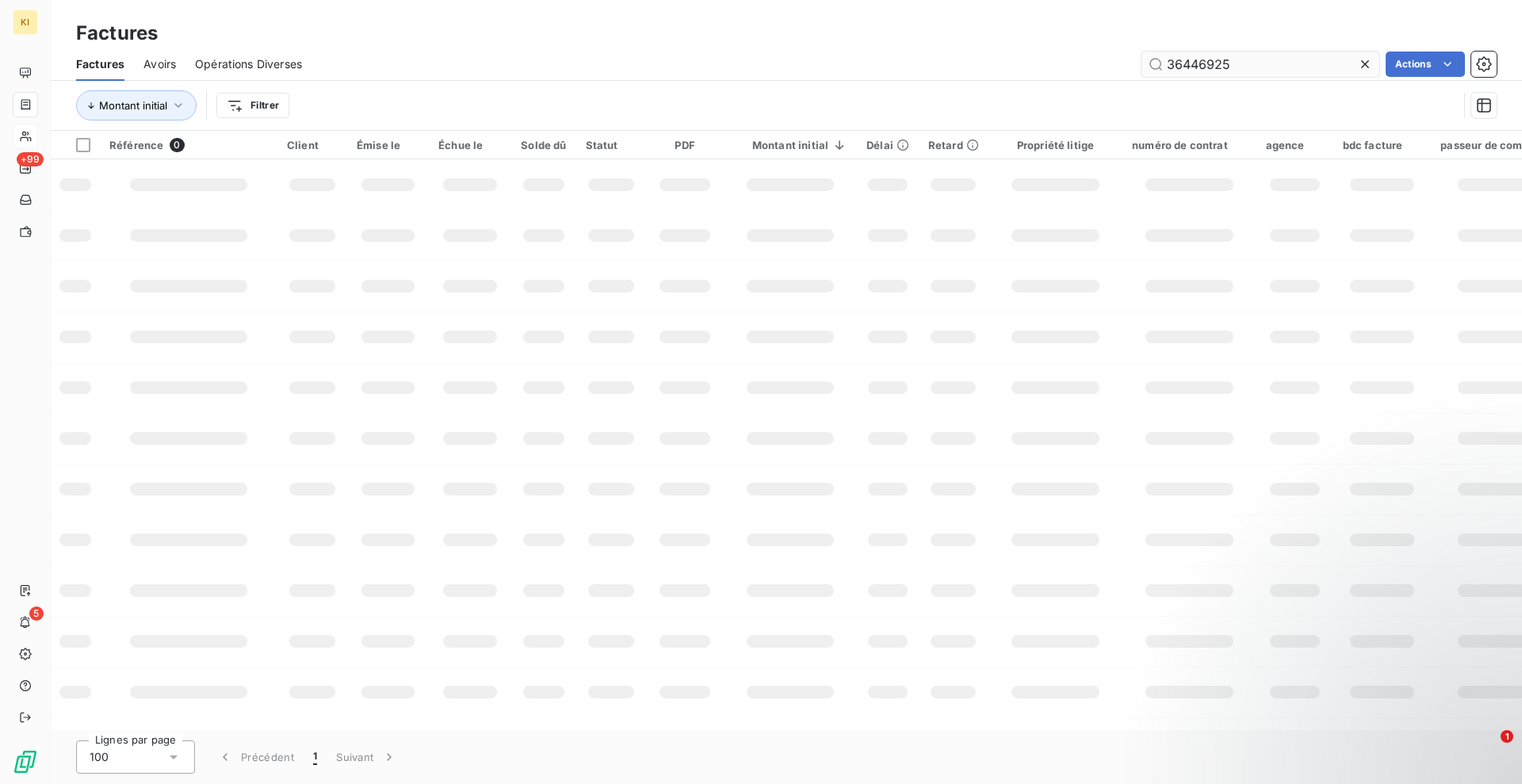
click at [1357, 58] on div at bounding box center [1368, 63] width 22 height 26
click at [1262, 51] on div at bounding box center [1260, 63] width 238 height 26
click at [1264, 66] on input "text" at bounding box center [1260, 63] width 238 height 26
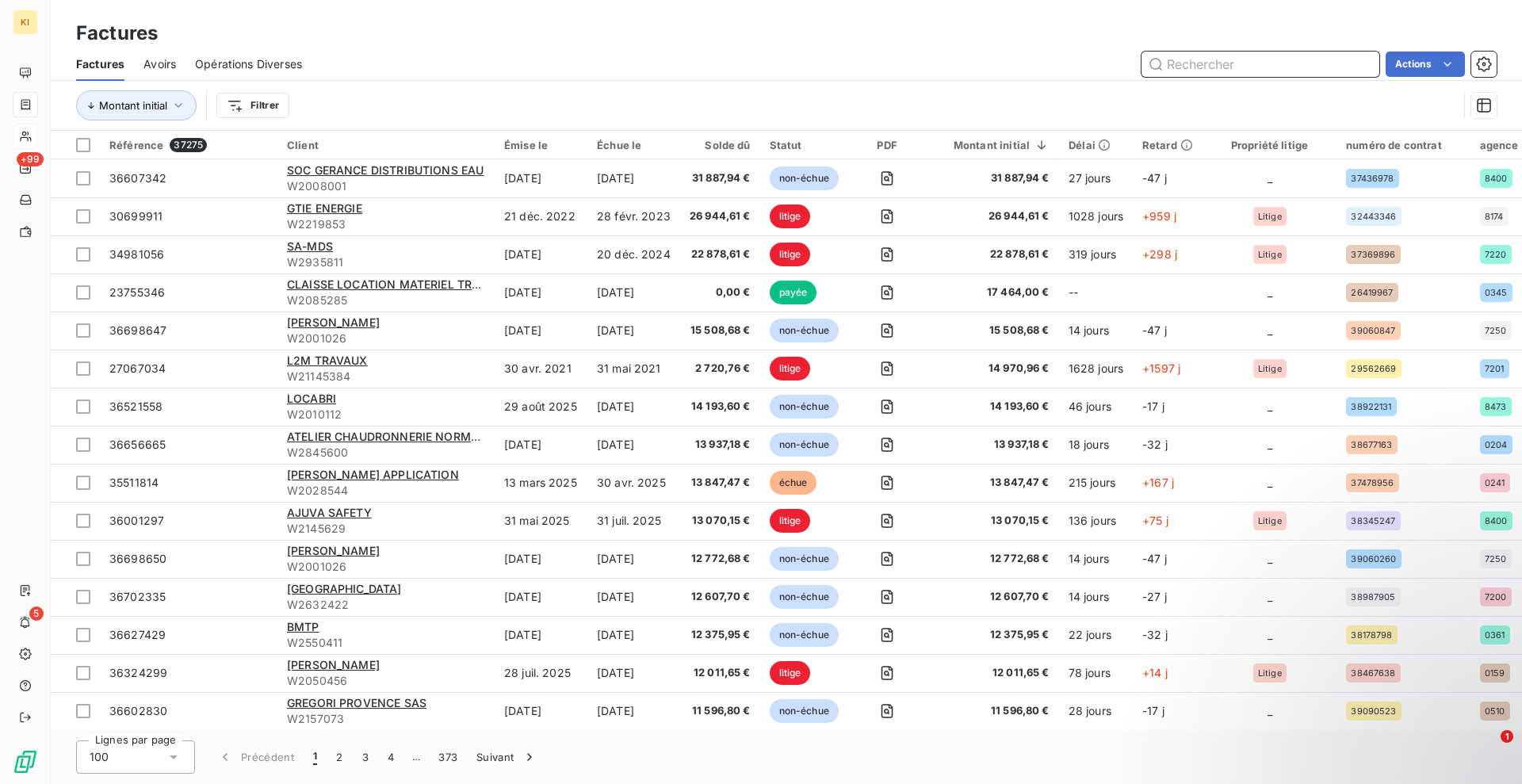
click at [1227, 61] on input "text" at bounding box center [1260, 63] width 238 height 26
paste input "35915926"
type input "35915926"
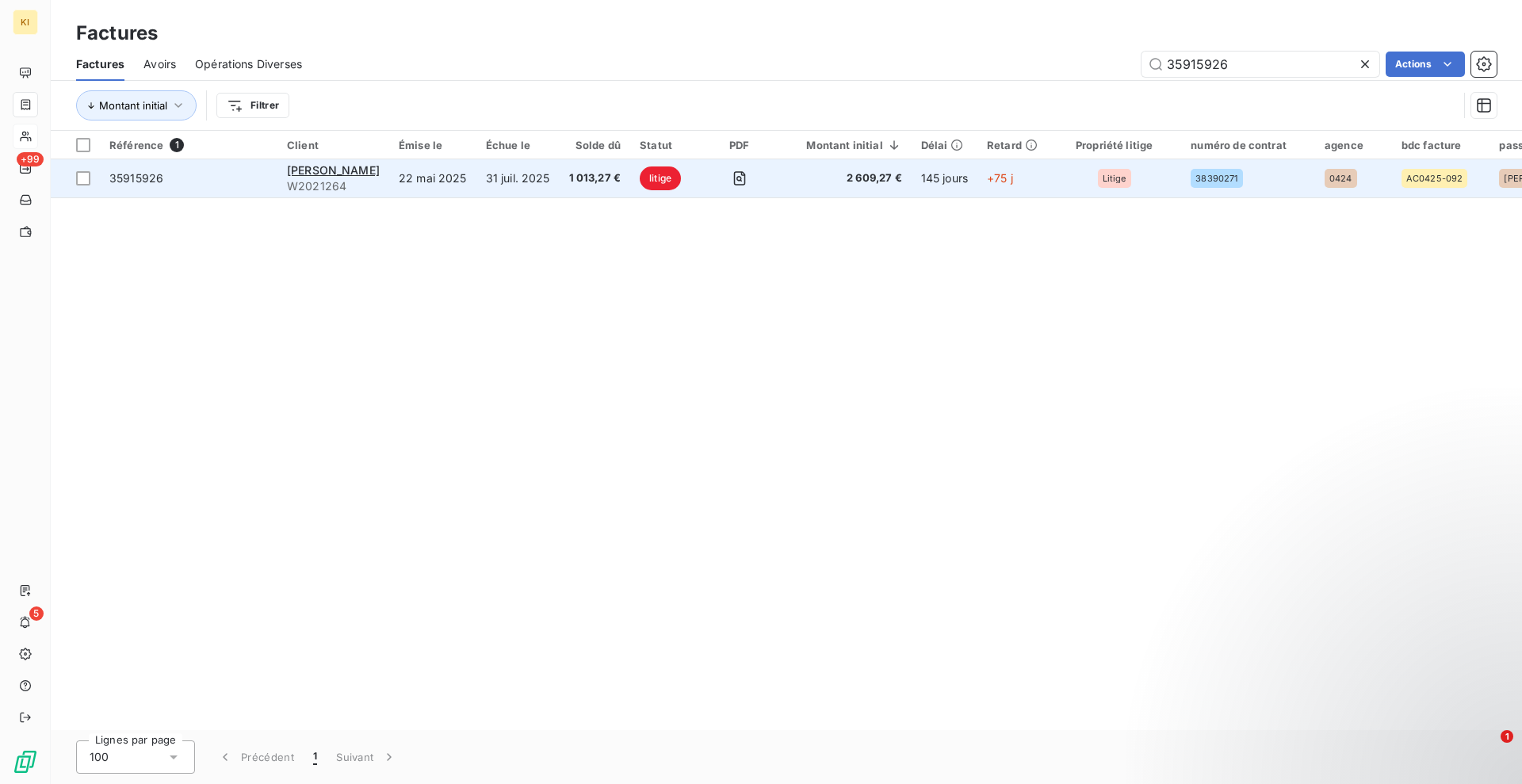
click at [389, 190] on td "22 mai 2025" at bounding box center [433, 178] width 87 height 38
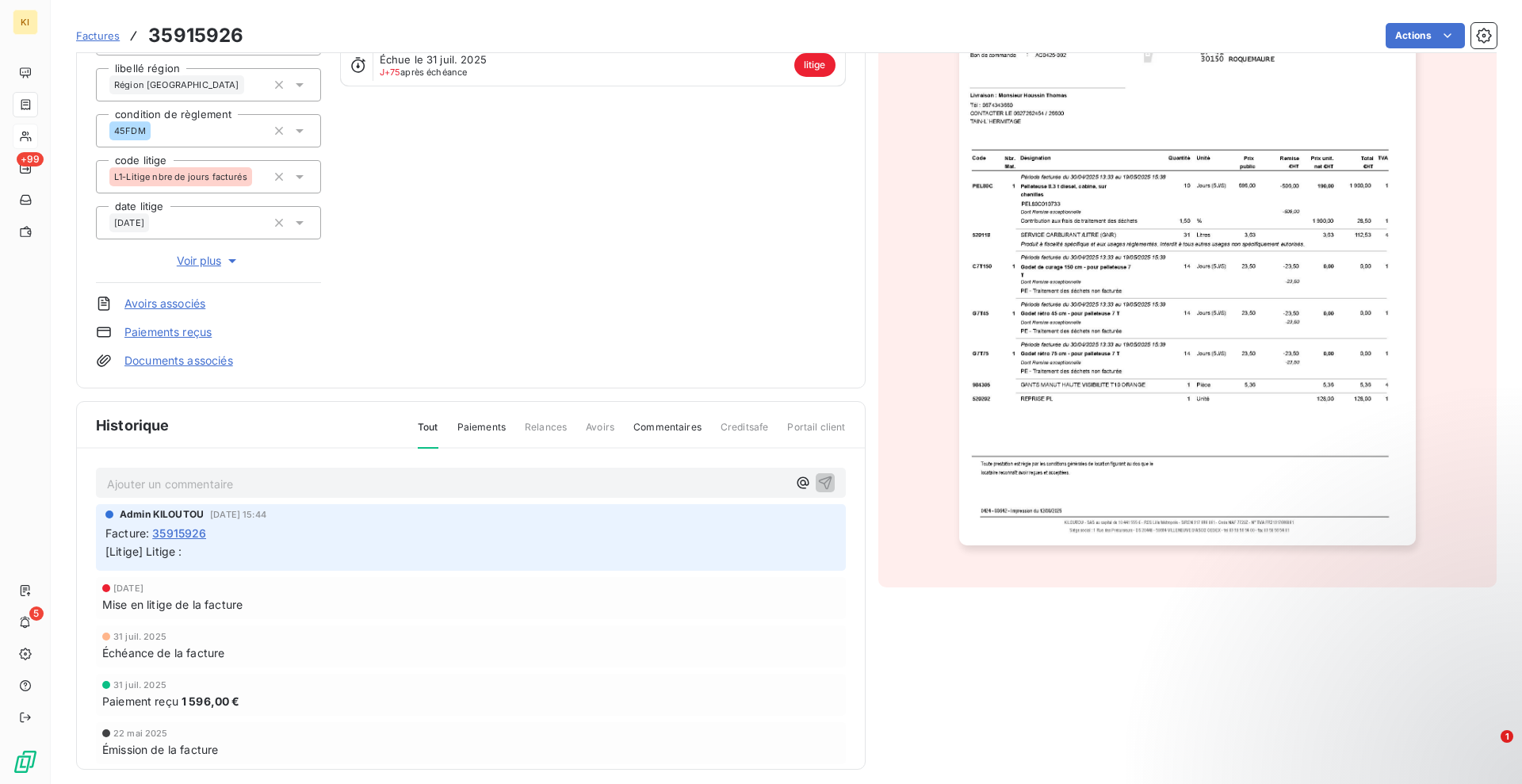
scroll to position [216, 0]
